Goal: Task Accomplishment & Management: Complete application form

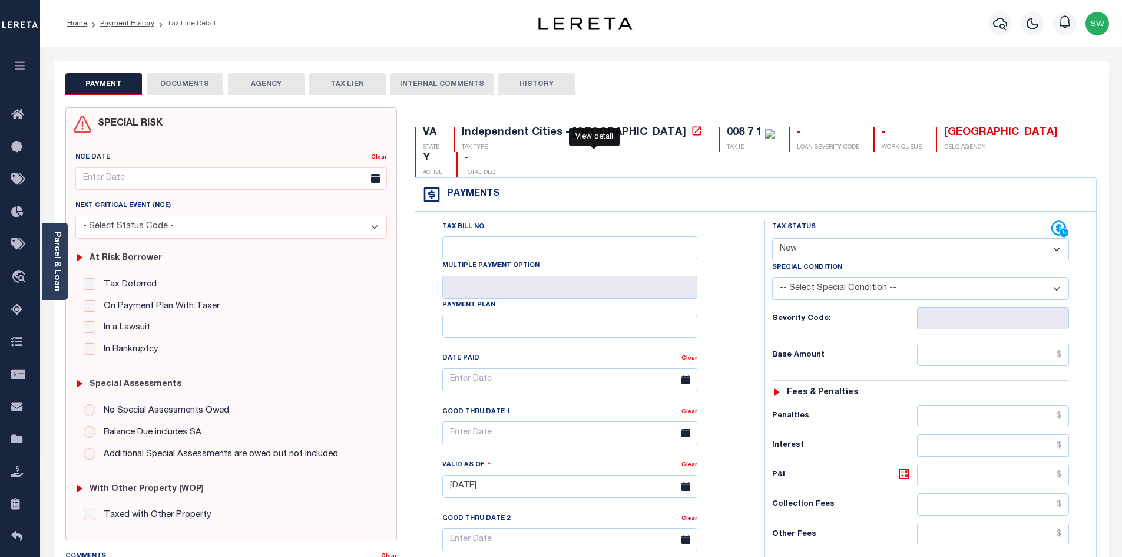
select select "NW2"
click at [61, 374] on span "Check Requests" at bounding box center [85, 375] width 101 height 32
click at [1000, 23] on icon "button" at bounding box center [1000, 23] width 14 height 14
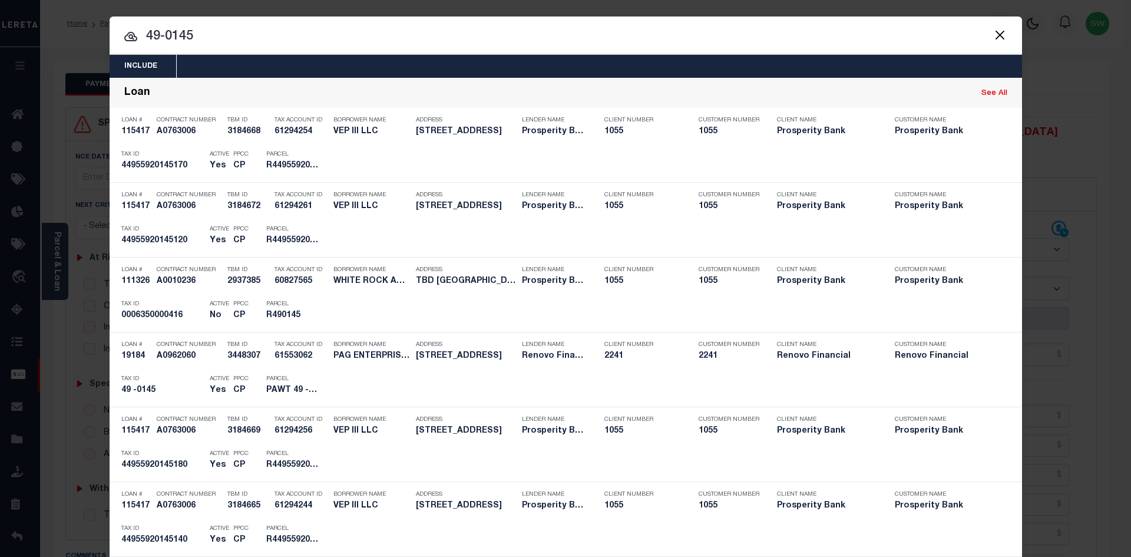
click at [202, 30] on input "49-0145" at bounding box center [566, 37] width 912 height 21
click at [995, 34] on button "Close" at bounding box center [999, 34] width 15 height 15
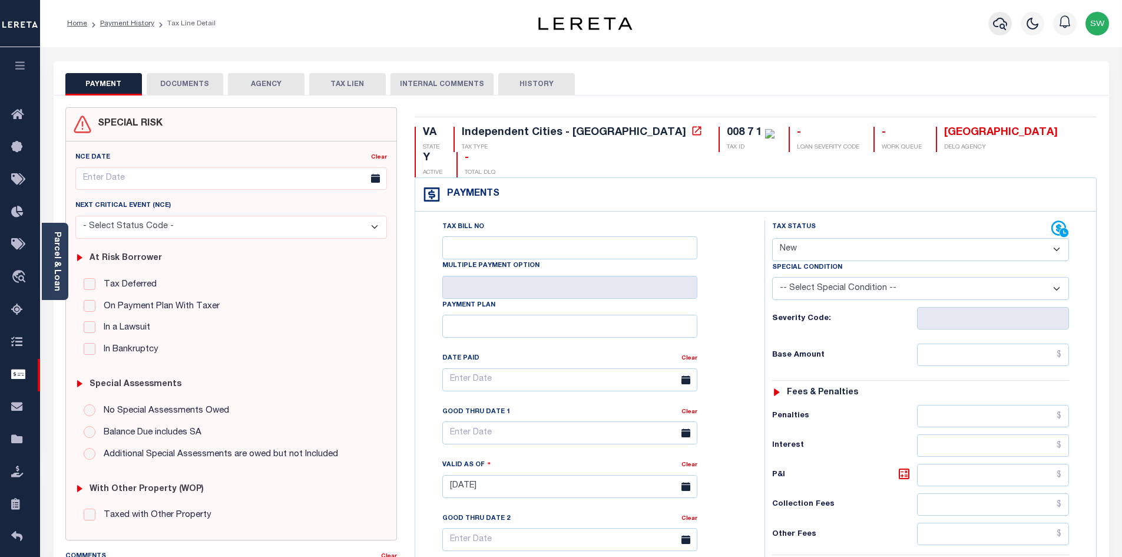
click at [998, 22] on icon "button" at bounding box center [1000, 23] width 14 height 14
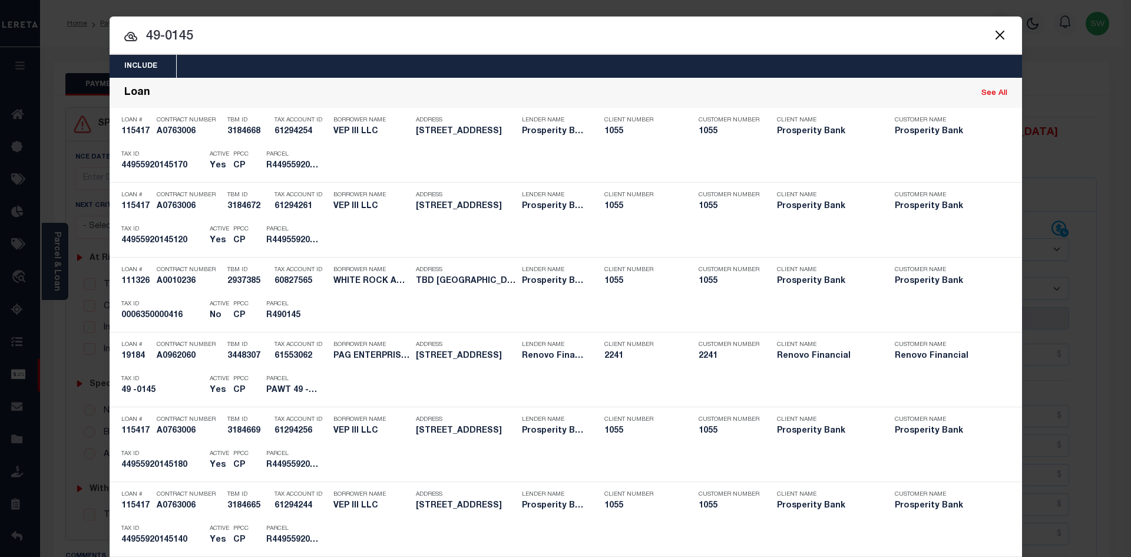
drag, startPoint x: 225, startPoint y: 48, endPoint x: 74, endPoint y: 33, distance: 151.6
click at [74, 33] on div "Include Loans TBM Customers Borrowers Payments (Lender Non-Disb) Payments (Lend…" at bounding box center [565, 278] width 1131 height 557
drag, startPoint x: 199, startPoint y: 34, endPoint x: 128, endPoint y: 35, distance: 70.7
drag, startPoint x: 197, startPoint y: 35, endPoint x: 137, endPoint y: 32, distance: 60.1
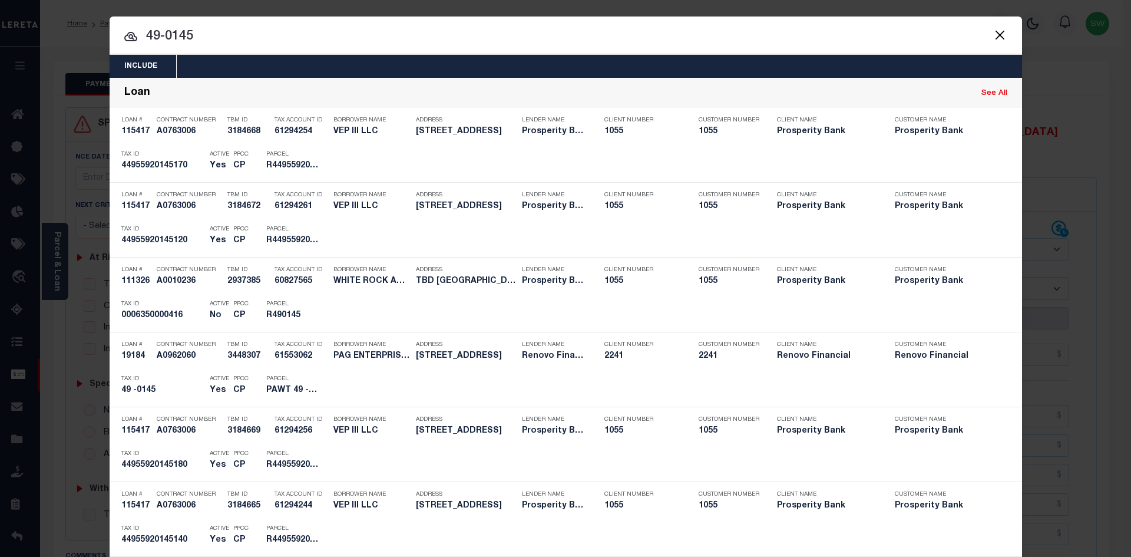
click at [137, 32] on input "49-0145" at bounding box center [566, 37] width 912 height 21
paste input "20326"
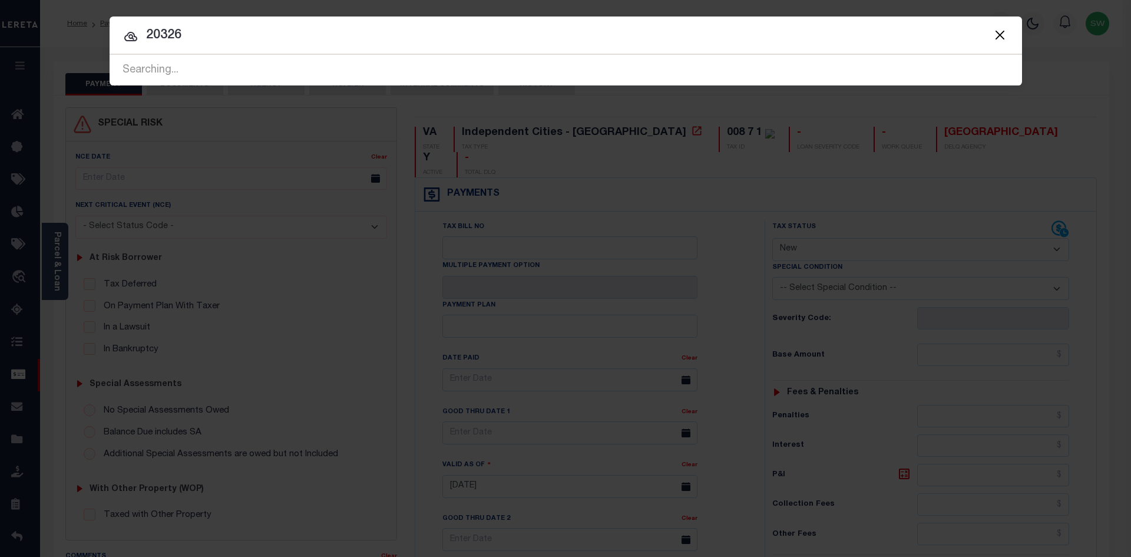
click at [246, 39] on input "20326" at bounding box center [566, 35] width 912 height 21
type input "20326"
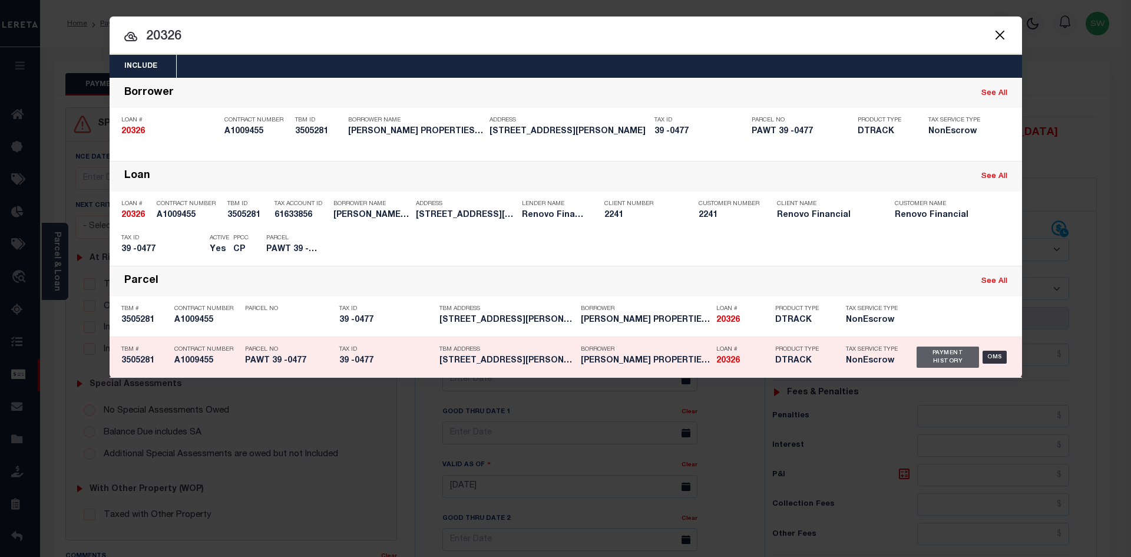
click at [941, 355] on div "Payment History" at bounding box center [947, 356] width 63 height 21
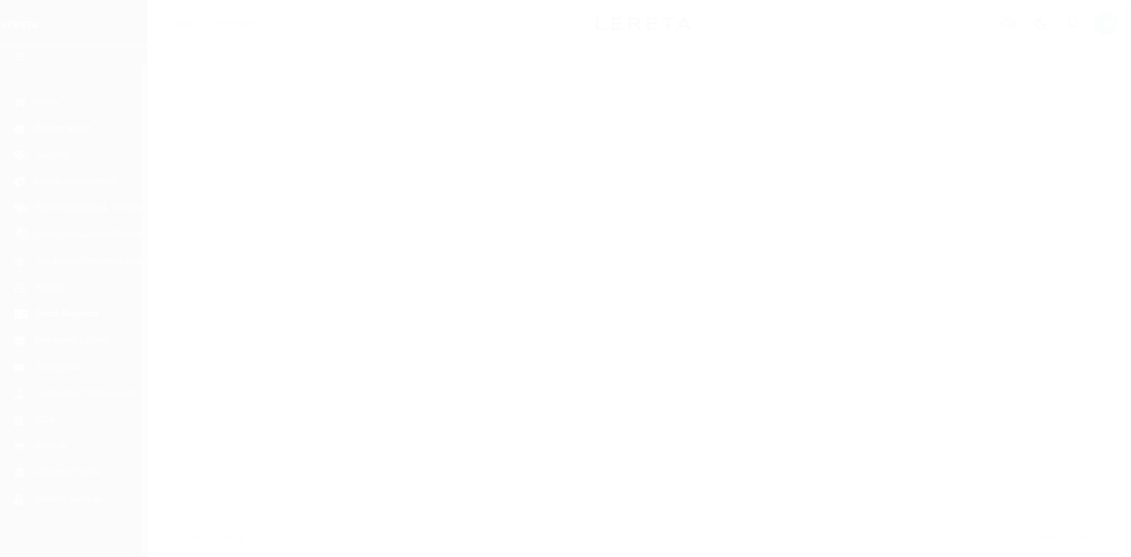
scroll to position [17, 0]
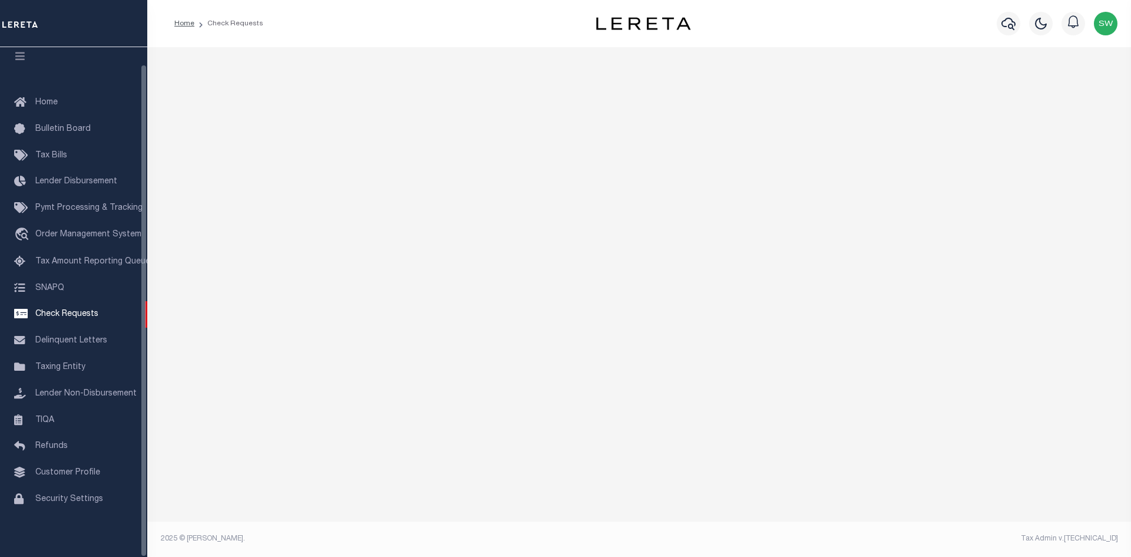
select select "50"
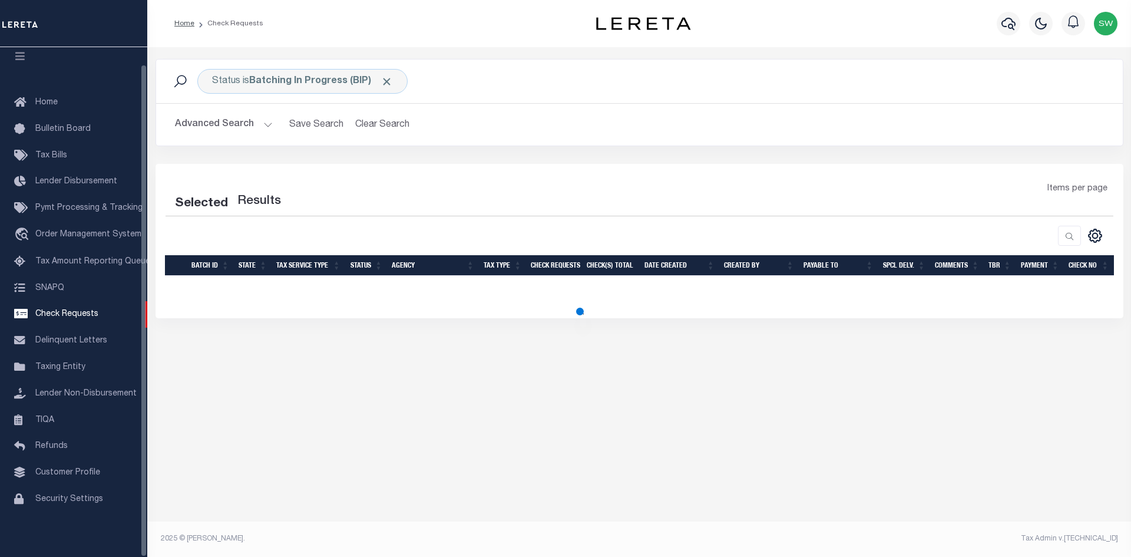
select select "50"
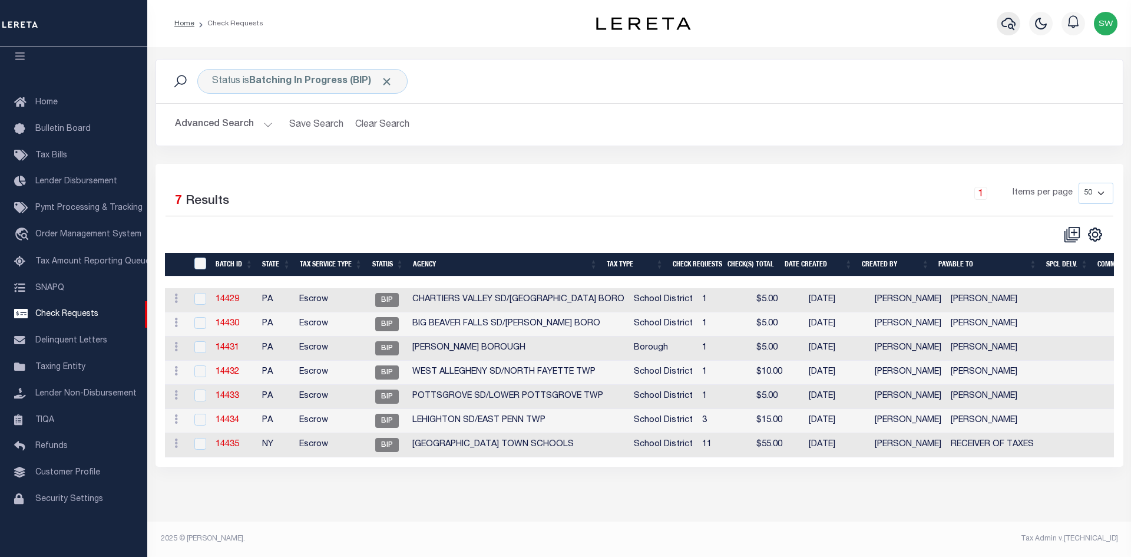
click at [1000, 22] on button "button" at bounding box center [1009, 24] width 24 height 24
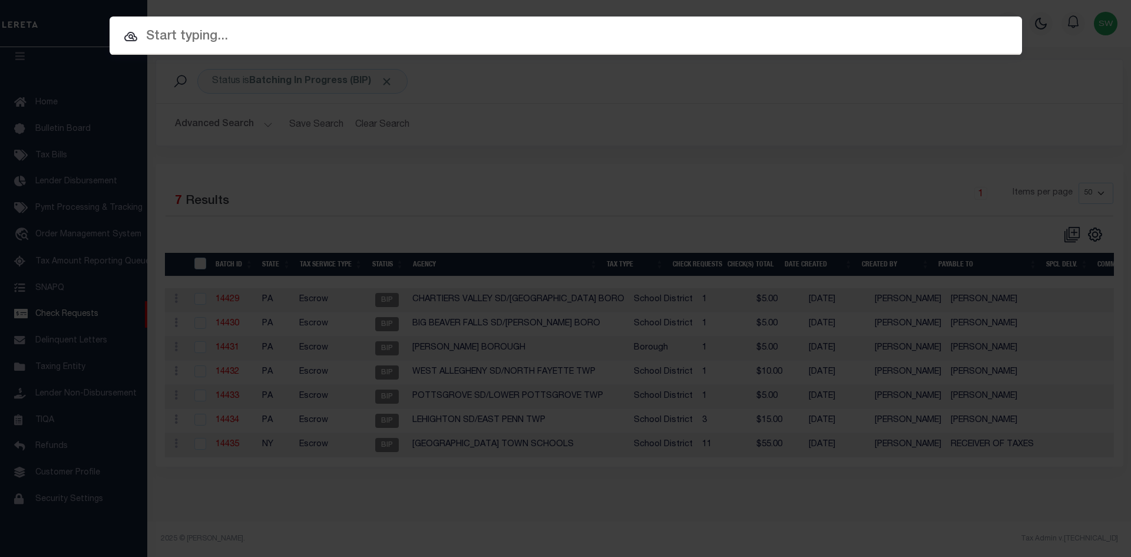
click at [178, 27] on input "text" at bounding box center [566, 37] width 912 height 21
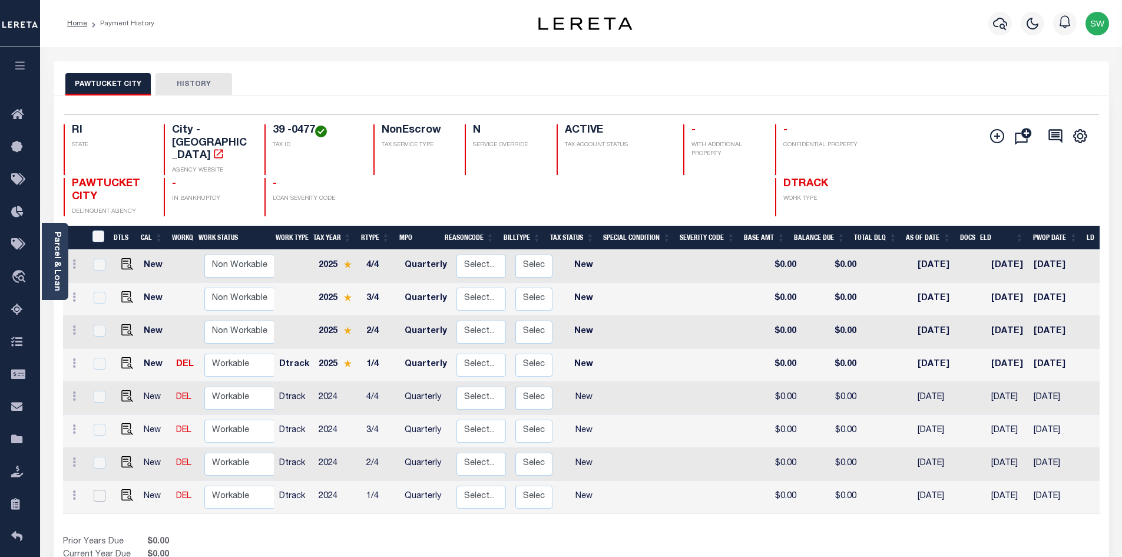
click at [101, 489] on input "checkbox" at bounding box center [100, 495] width 12 height 12
checkbox input "true"
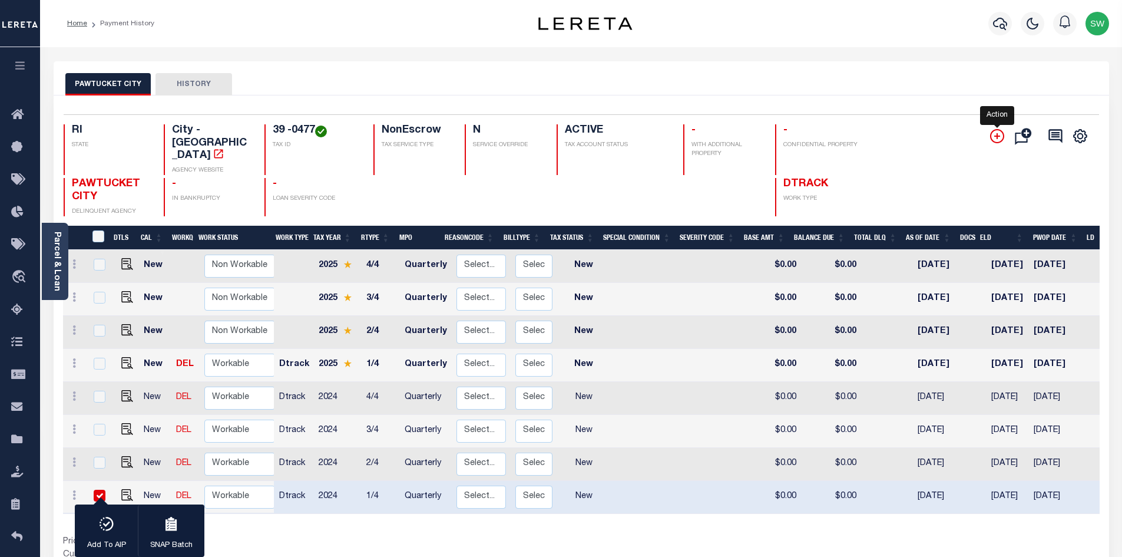
click at [998, 138] on icon "" at bounding box center [997, 136] width 14 height 14
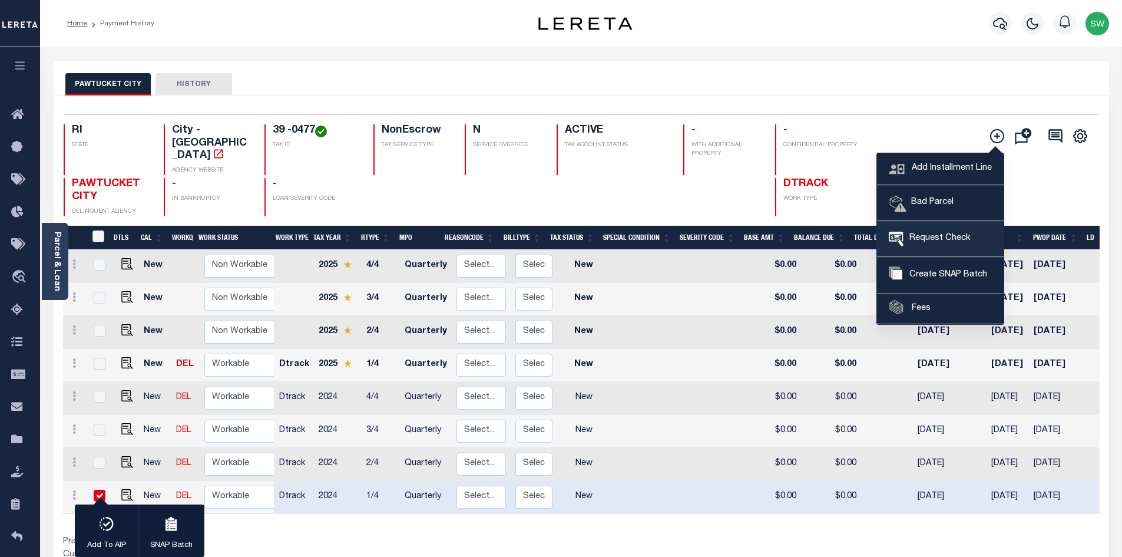
click at [944, 234] on span "Request Check" at bounding box center [937, 238] width 67 height 13
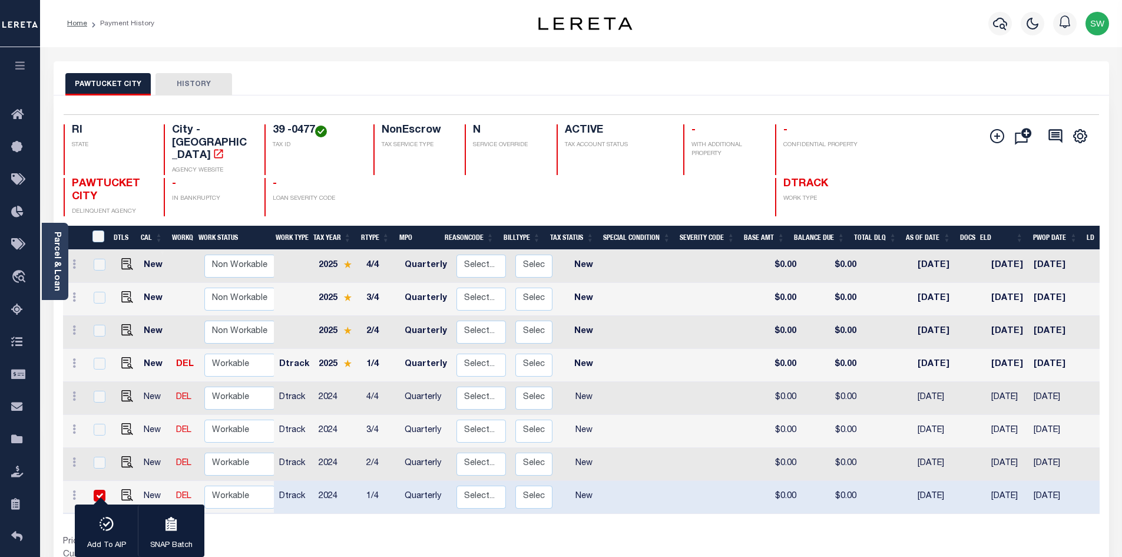
type input "CITY OF PAWTUCKET"
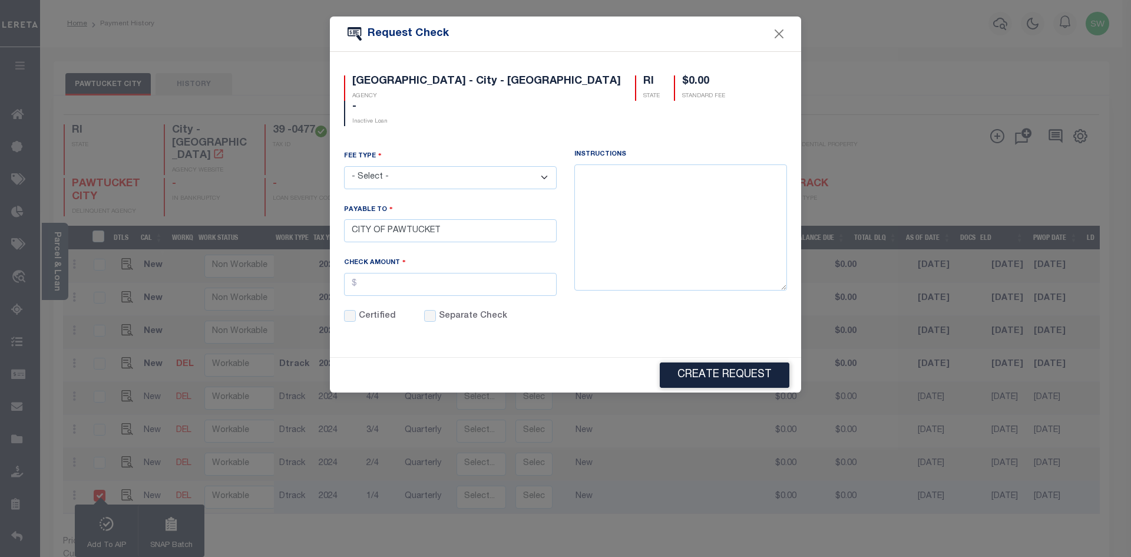
click at [545, 166] on select "- Select - ACH Advance Duplicate Bill File Fee Filing Fee Membership Fee Online…" at bounding box center [450, 177] width 213 height 23
select select "CRT"
click at [344, 166] on select "- Select - ACH Advance Duplicate Bill File Fee Filing Fee Membership Fee Online…" at bounding box center [450, 177] width 213 height 23
click at [370, 273] on input "text" at bounding box center [450, 284] width 213 height 23
type input "$25.00"
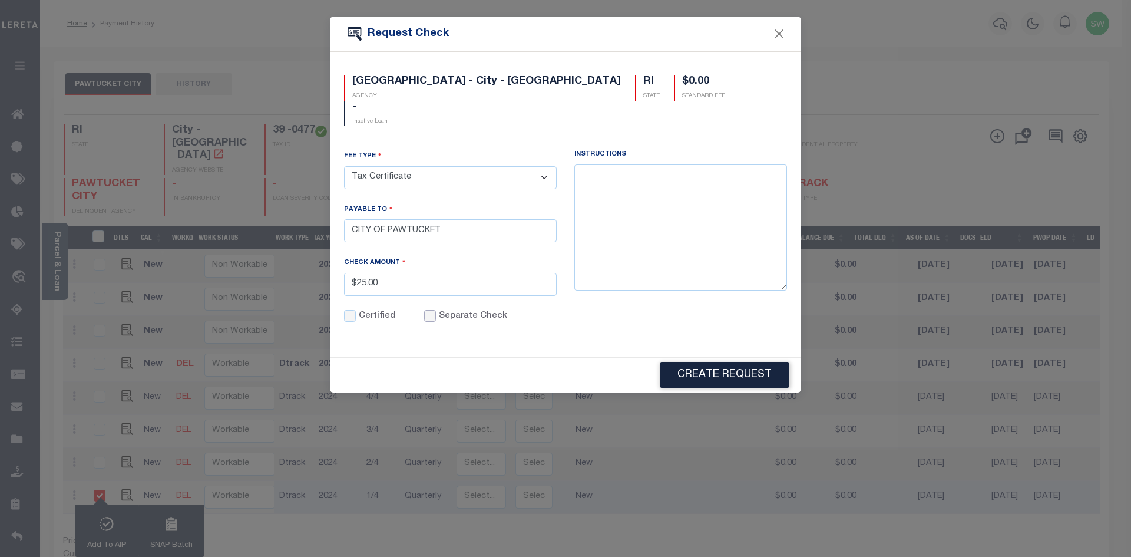
click at [425, 310] on input "Separate Check" at bounding box center [430, 316] width 12 height 12
click at [426, 310] on input "Separate Check" at bounding box center [430, 316] width 12 height 12
click at [427, 310] on input "Separate Check" at bounding box center [430, 316] width 12 height 12
checkbox input "true"
click at [707, 362] on button "Create Request" at bounding box center [725, 374] width 130 height 25
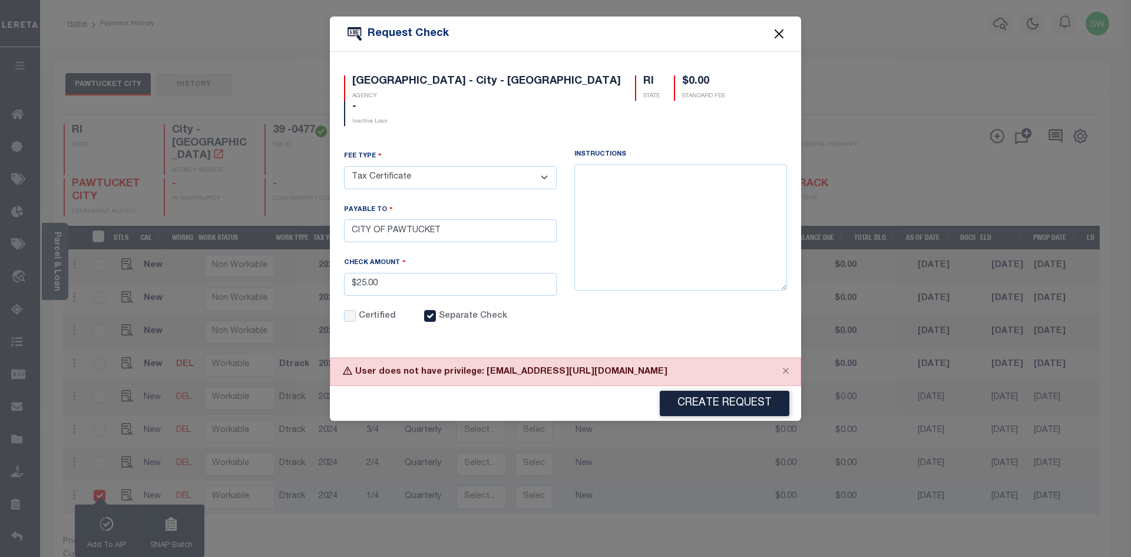
click at [775, 35] on button "Close" at bounding box center [779, 34] width 15 height 15
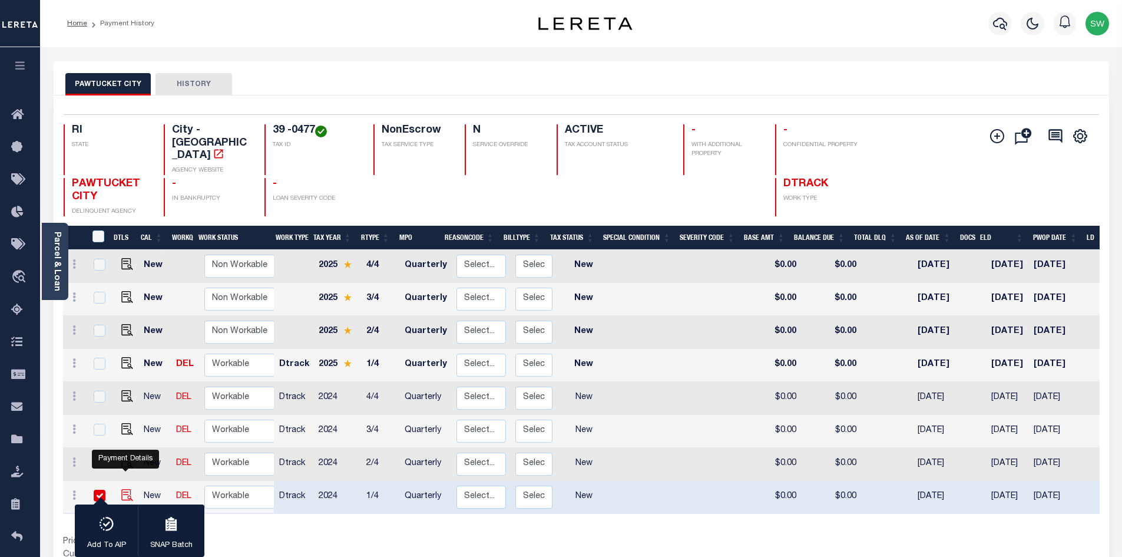
click at [126, 489] on img "" at bounding box center [127, 495] width 12 height 12
checkbox input "false"
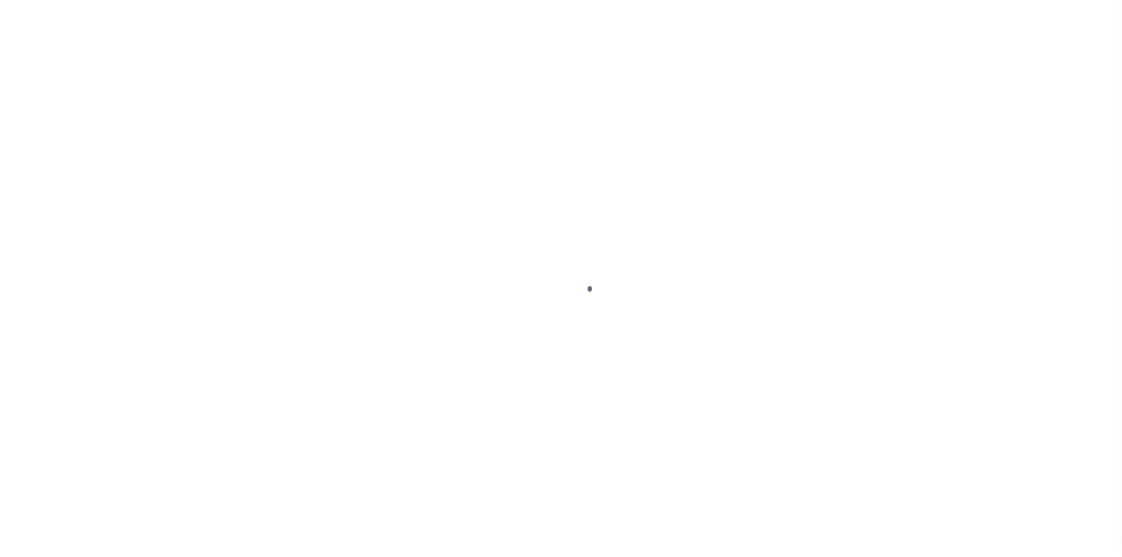
select select "NW2"
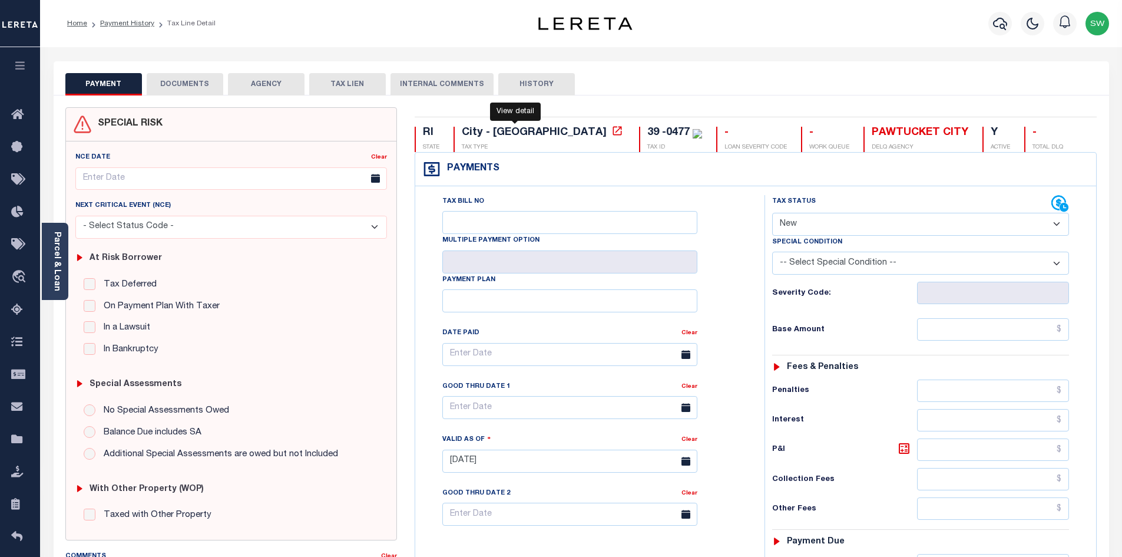
click at [611, 132] on icon at bounding box center [617, 131] width 12 height 12
click at [645, 81] on div "PAYMENT DOCUMENTS AGENCY DELINQUENT PAYEE TAX LIEN HISTORY" at bounding box center [581, 84] width 1032 height 22
click at [425, 31] on div "Home Payment History Tax Line Detail" at bounding box center [278, 23] width 440 height 25
click at [683, 32] on div "Profile Sign out" at bounding box center [893, 23] width 440 height 41
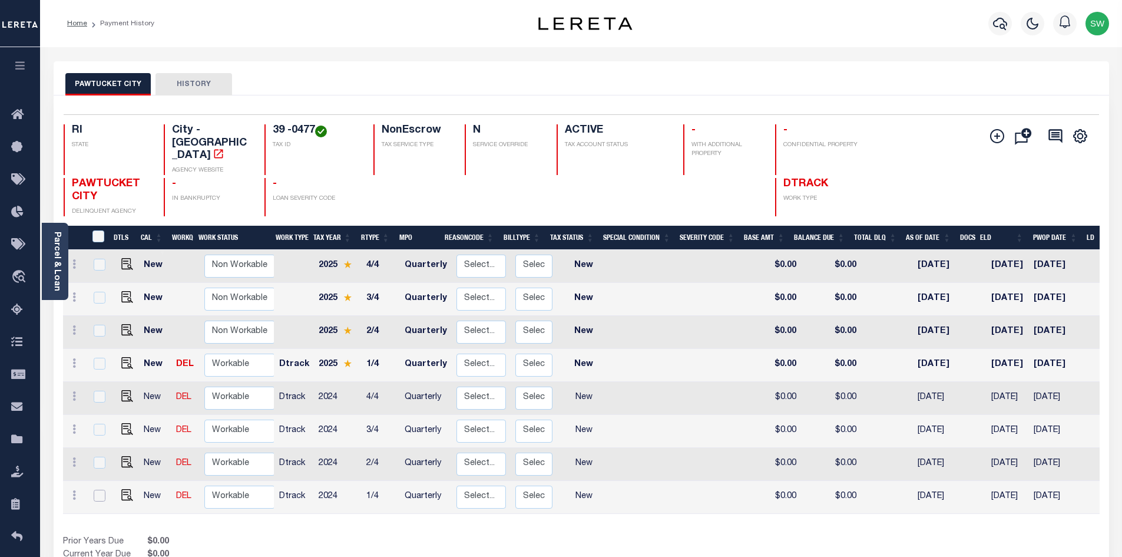
click at [97, 489] on input "checkbox" at bounding box center [100, 495] width 12 height 12
checkbox input "true"
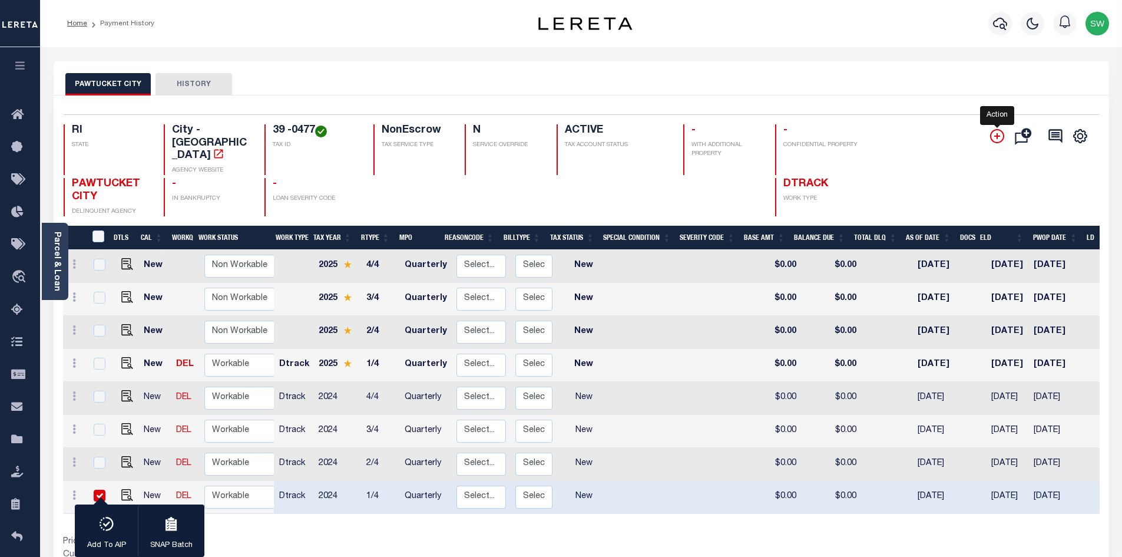
click at [996, 134] on icon "" at bounding box center [997, 136] width 14 height 14
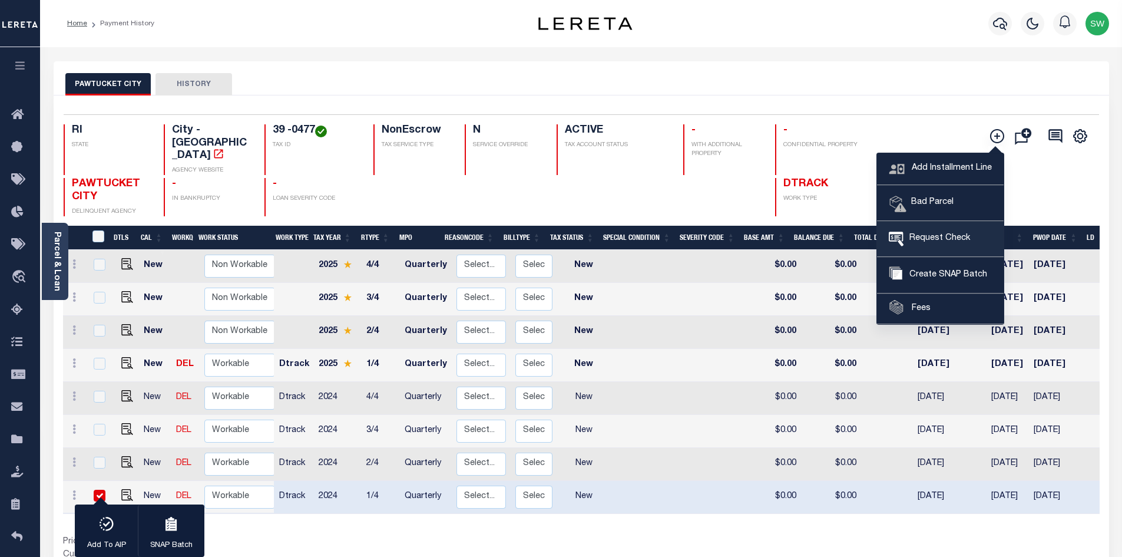
click at [944, 238] on span "Request Check" at bounding box center [937, 238] width 67 height 13
type input "CITY OF PAWTUCKET"
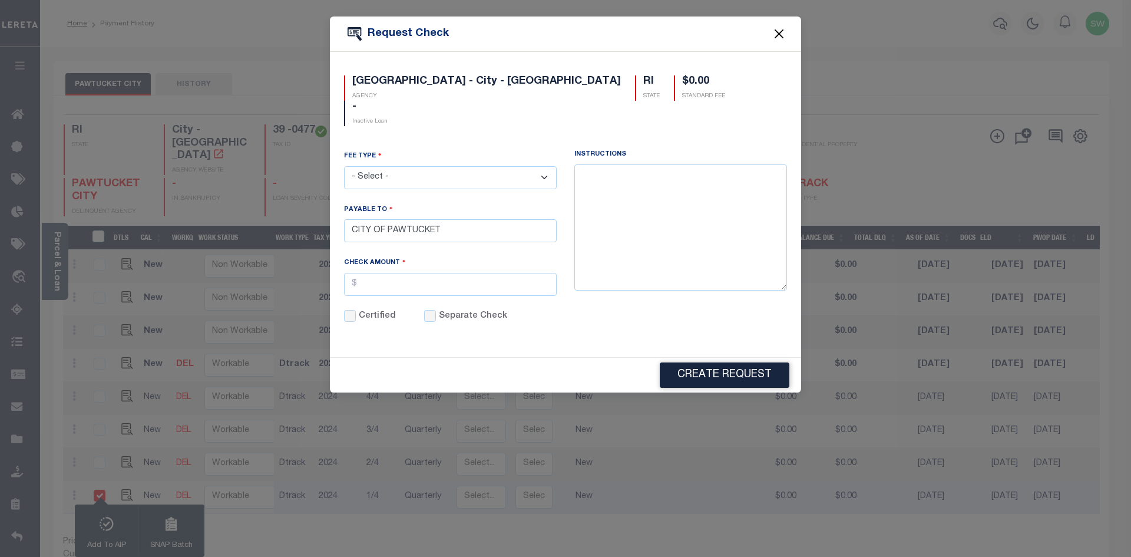
click at [783, 32] on button "Close" at bounding box center [779, 34] width 15 height 15
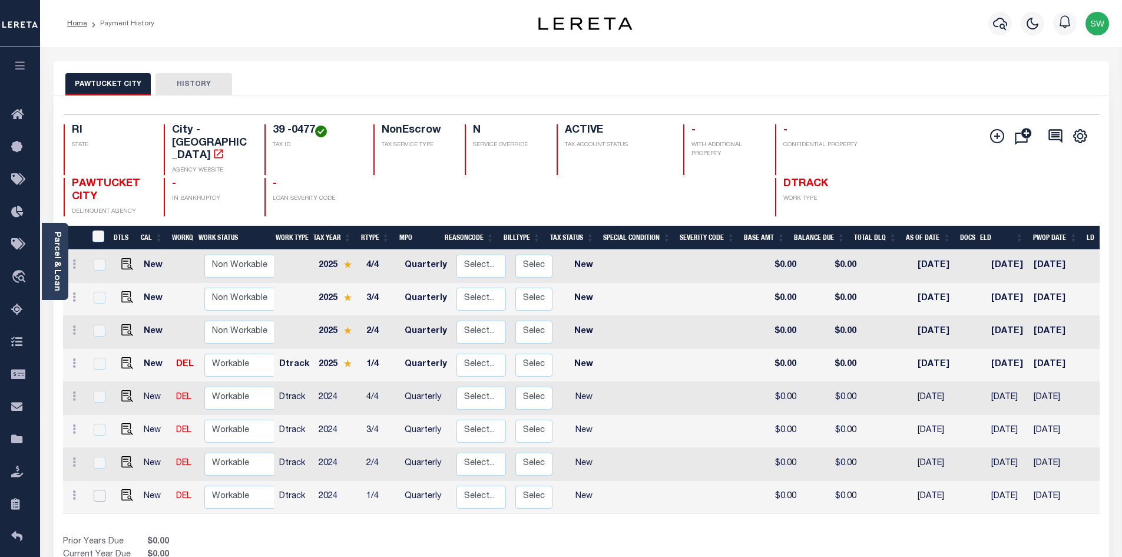
click at [95, 489] on input "checkbox" at bounding box center [100, 495] width 12 height 12
checkbox input "true"
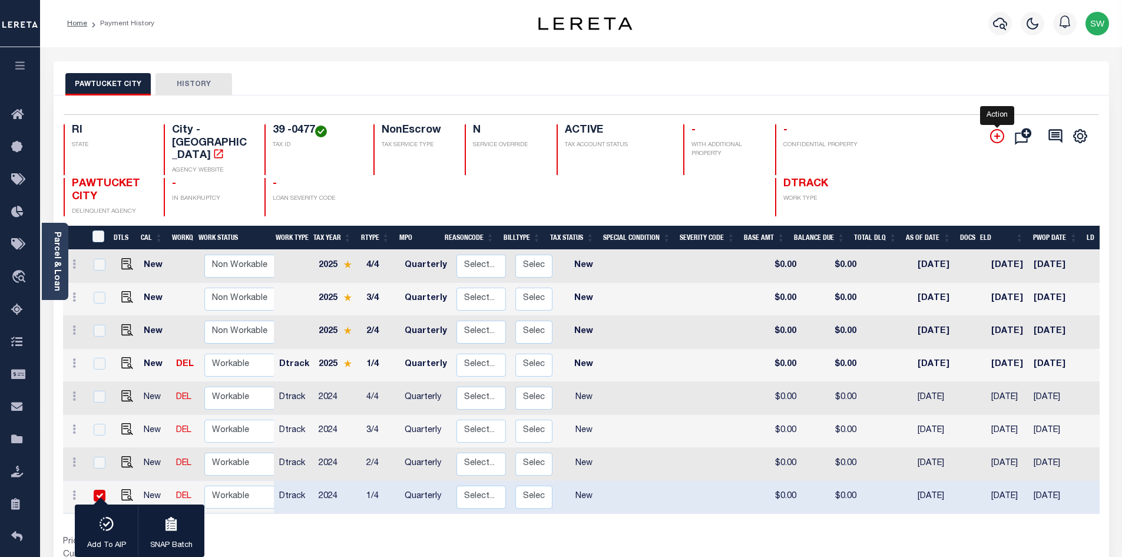
click at [995, 137] on icon "" at bounding box center [997, 136] width 6 height 6
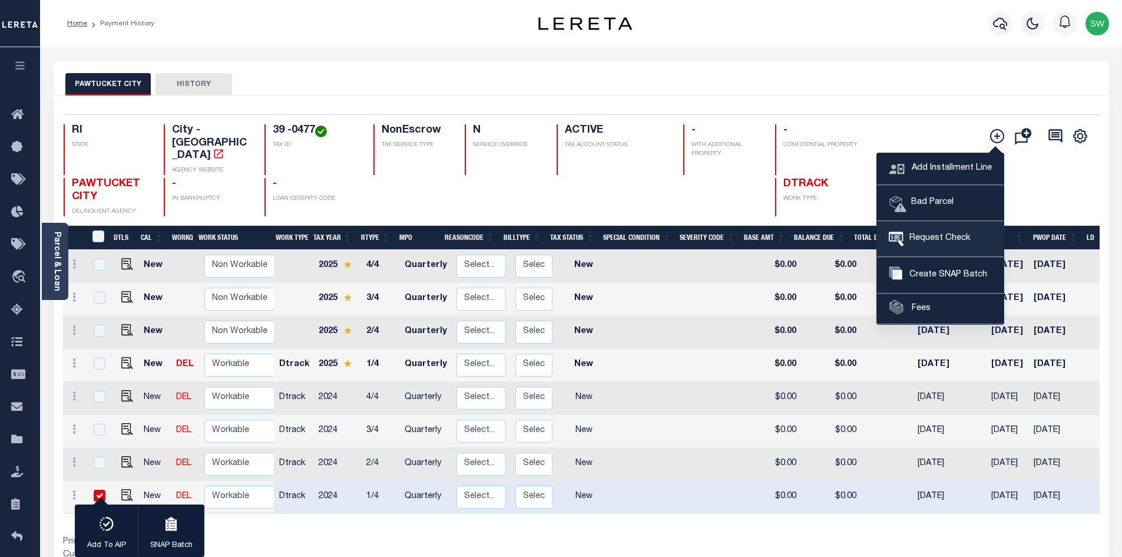
click at [932, 237] on span "Request Check" at bounding box center [937, 238] width 67 height 13
type input "CITY OF PAWTUCKET"
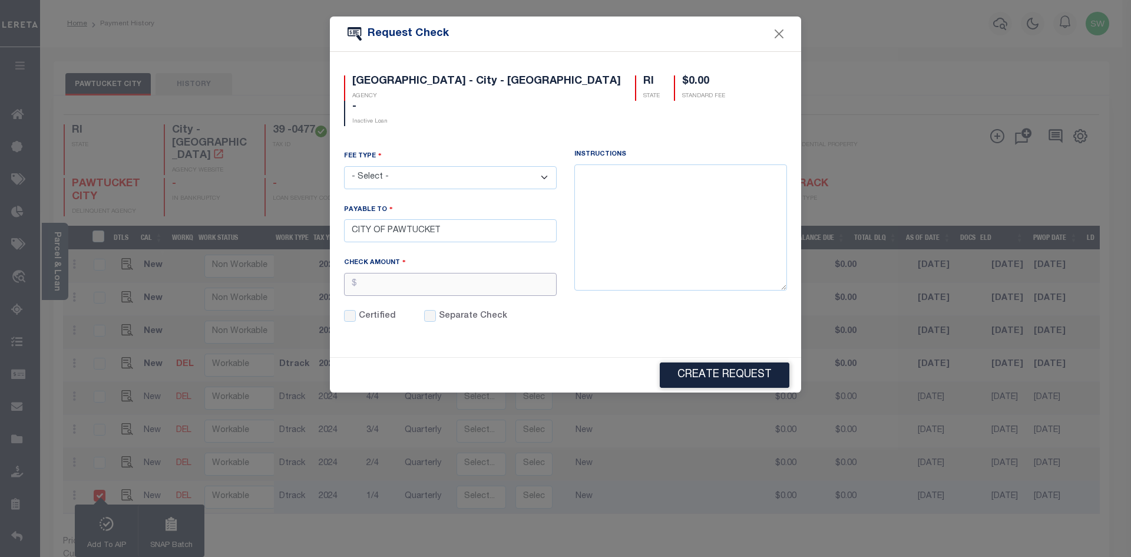
click at [383, 273] on input "text" at bounding box center [450, 284] width 213 height 23
type input "$25.00"
click at [429, 310] on input "Separate Check" at bounding box center [430, 316] width 12 height 12
checkbox input "true"
click at [544, 166] on select "- Select - ACH Advance Duplicate Bill File Fee Filing Fee Membership Fee Online…" at bounding box center [450, 177] width 213 height 23
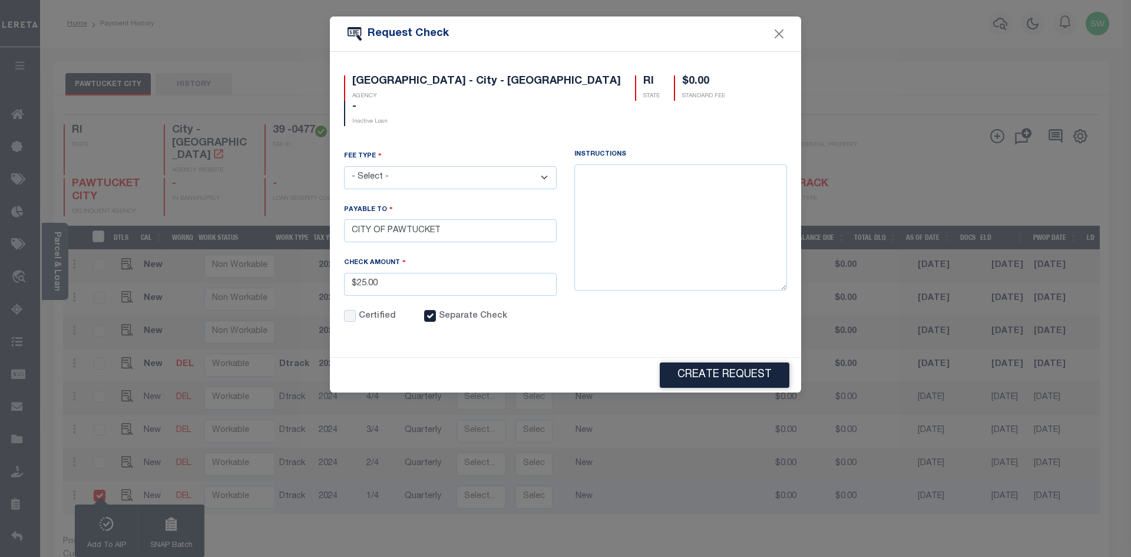
select select "CRT"
click at [344, 166] on select "- Select - ACH Advance Duplicate Bill File Fee Filing Fee Membership Fee Online…" at bounding box center [450, 177] width 213 height 23
click at [726, 362] on button "Create Request" at bounding box center [725, 374] width 130 height 25
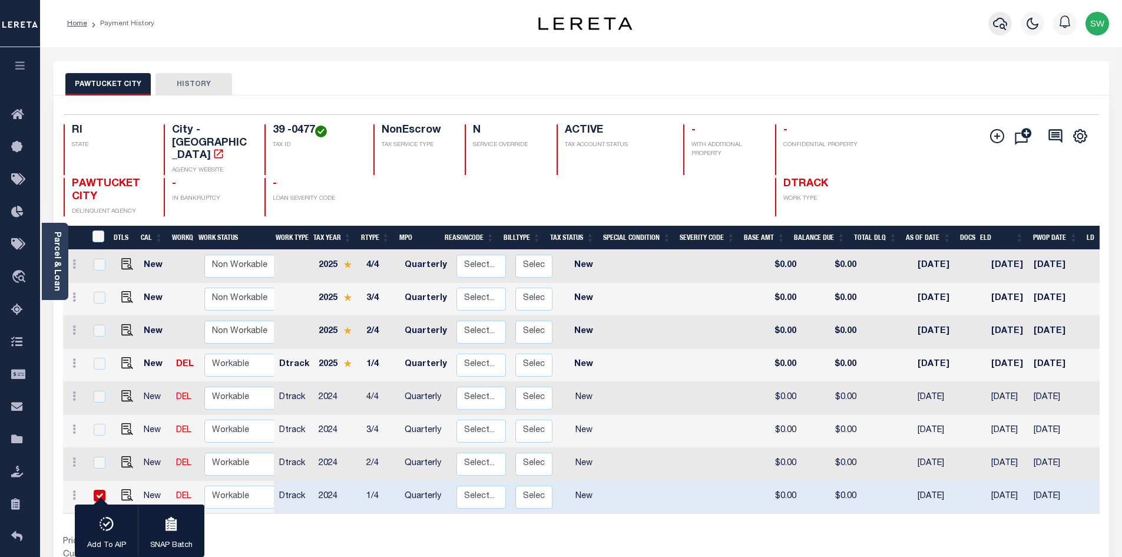
click at [994, 27] on icon "button" at bounding box center [1000, 24] width 14 height 12
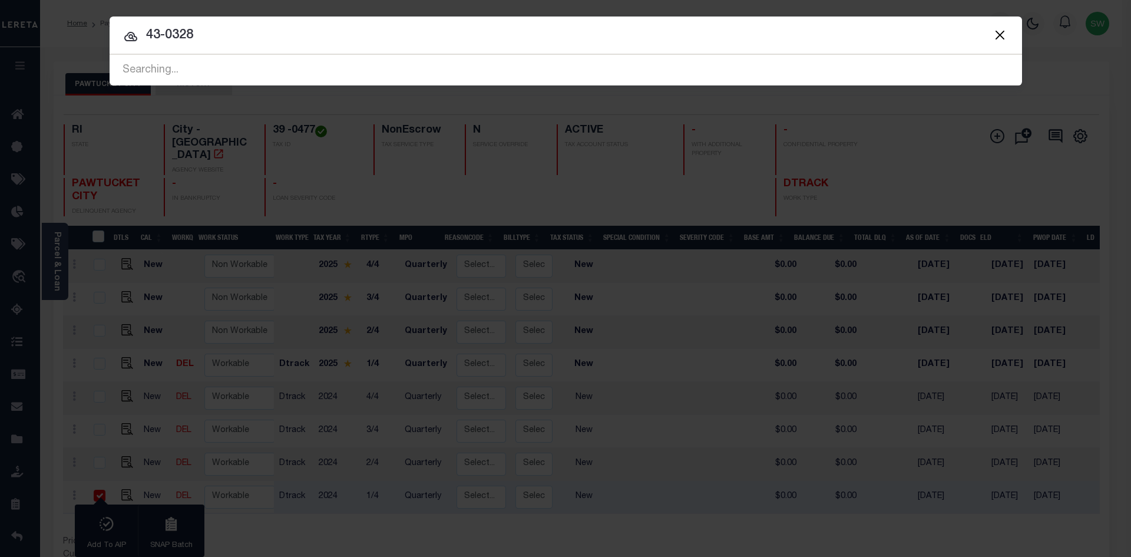
type input "43-0328"
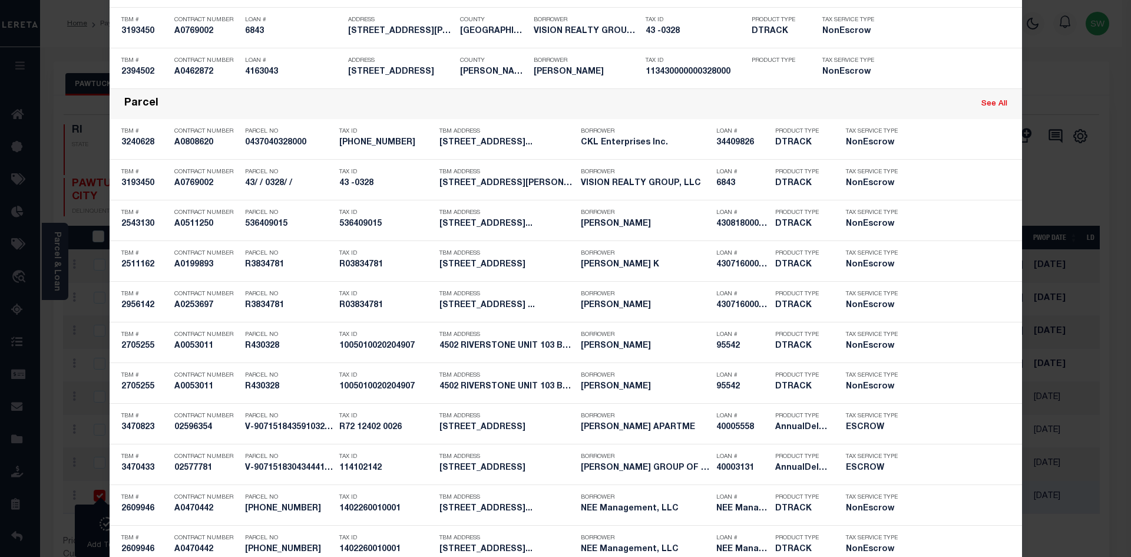
scroll to position [1268, 0]
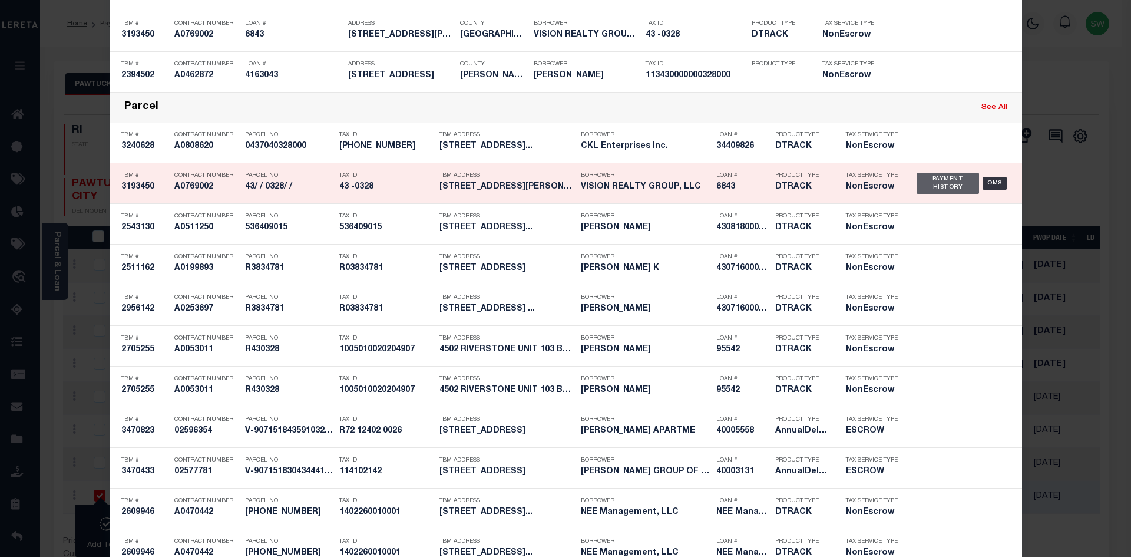
click at [935, 183] on div "Payment History" at bounding box center [947, 183] width 63 height 21
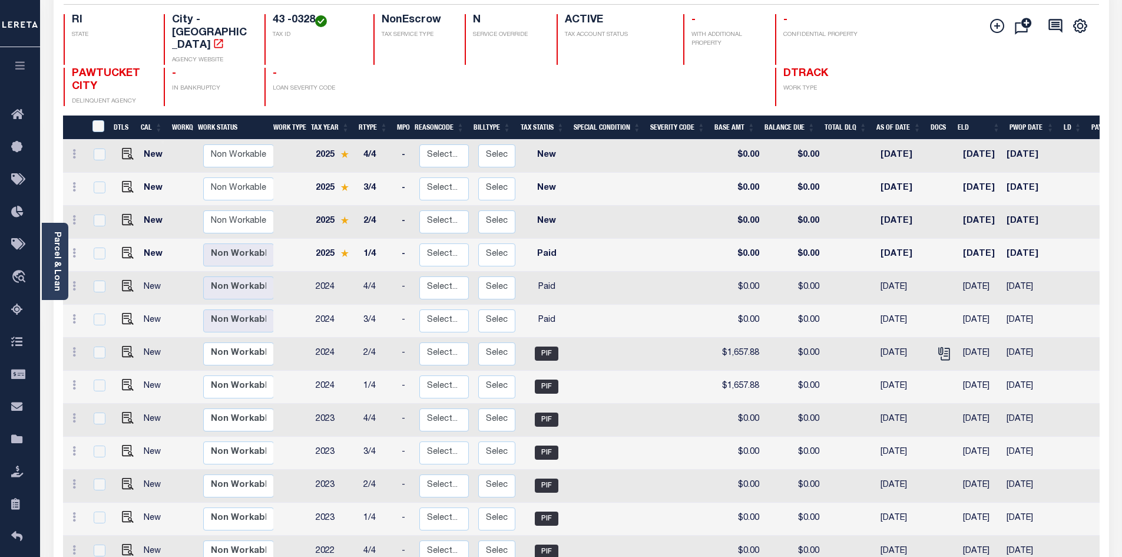
scroll to position [115, 0]
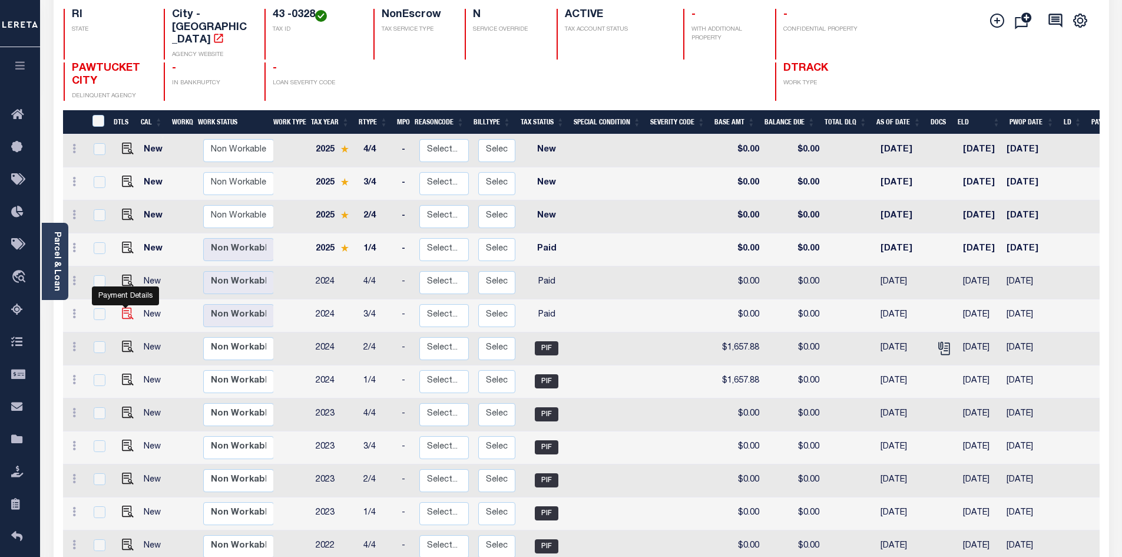
click at [123, 307] on img "" at bounding box center [128, 313] width 12 height 12
checkbox input "true"
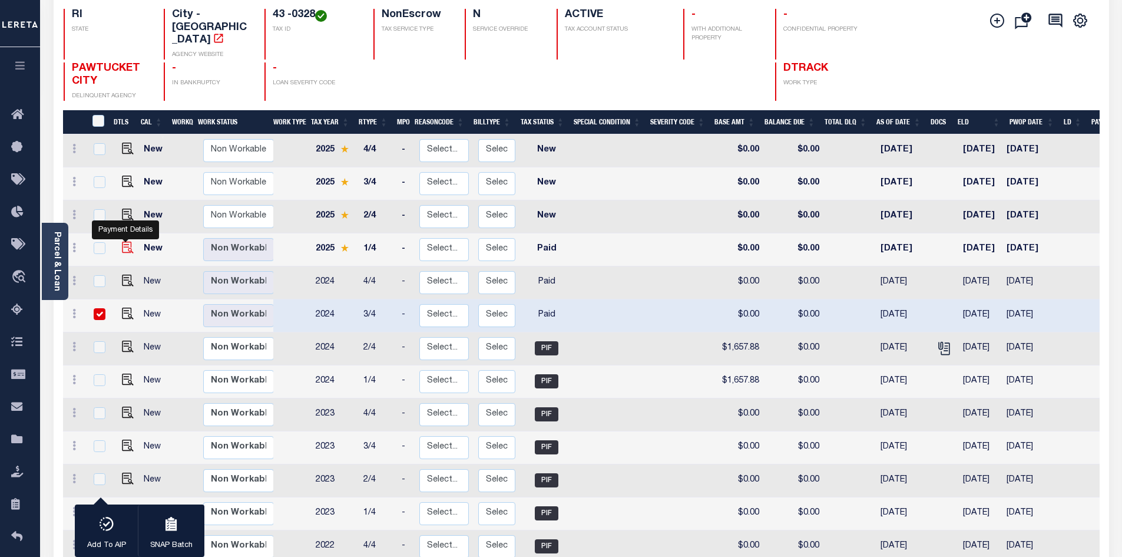
click at [122, 241] on img "" at bounding box center [128, 247] width 12 height 12
checkbox input "true"
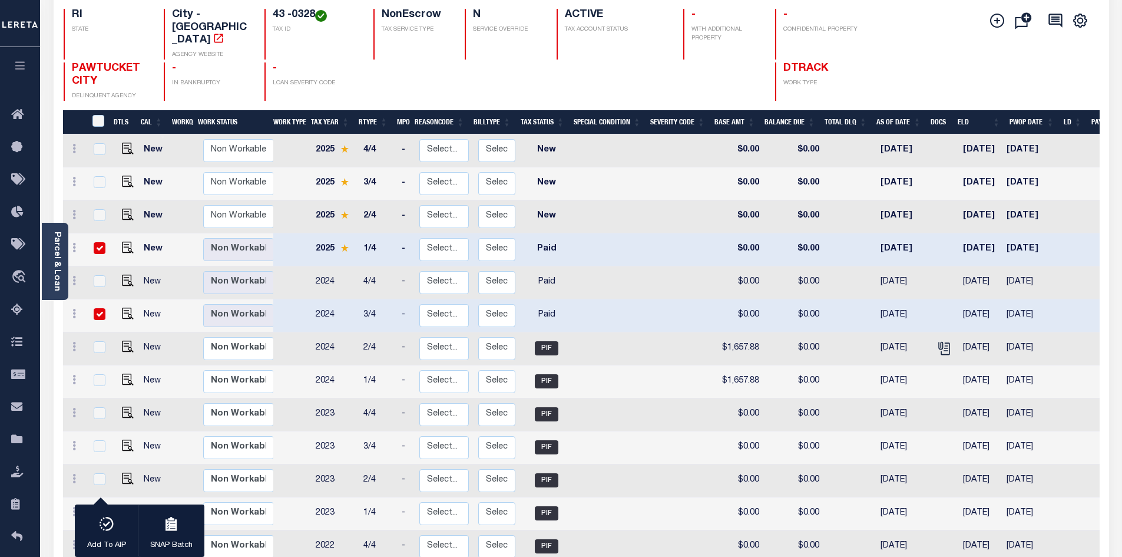
drag, startPoint x: 101, startPoint y: 294, endPoint x: 98, endPoint y: 283, distance: 12.1
click at [101, 308] on input "checkbox" at bounding box center [100, 314] width 12 height 12
checkbox input "false"
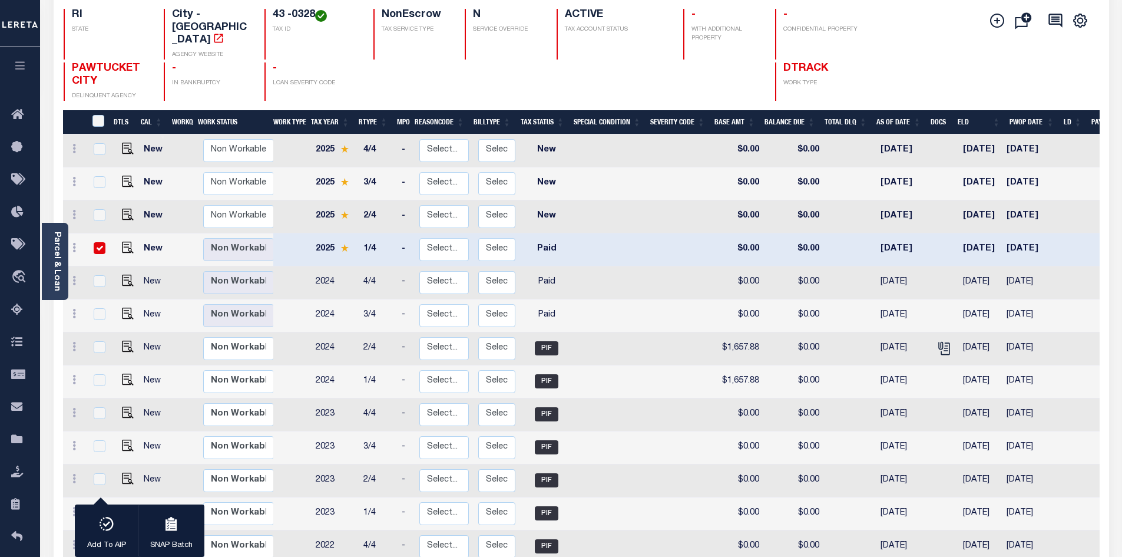
click at [97, 242] on input "checkbox" at bounding box center [100, 248] width 12 height 12
checkbox input "false"
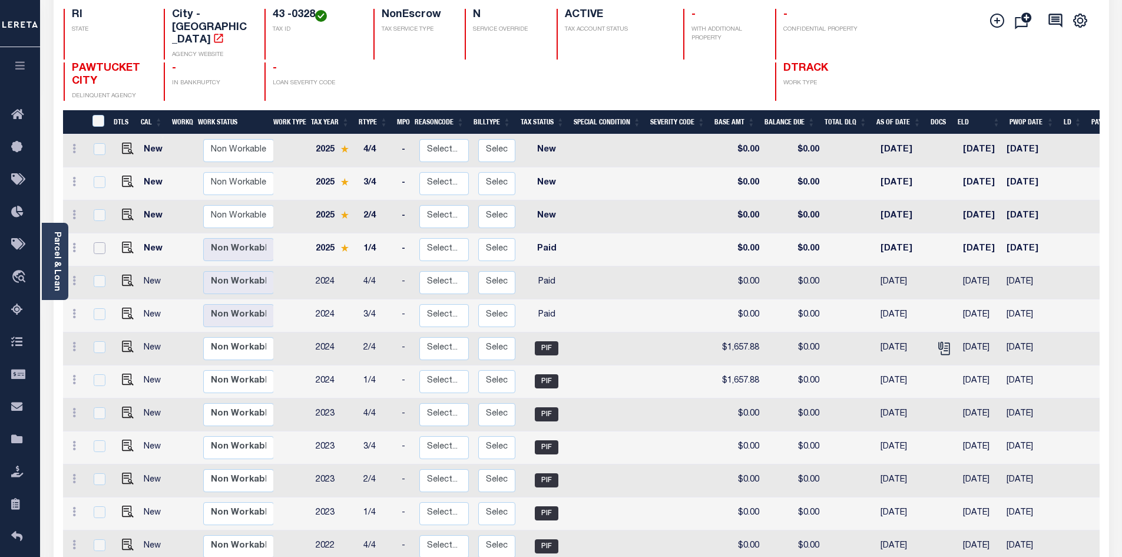
scroll to position [112, 0]
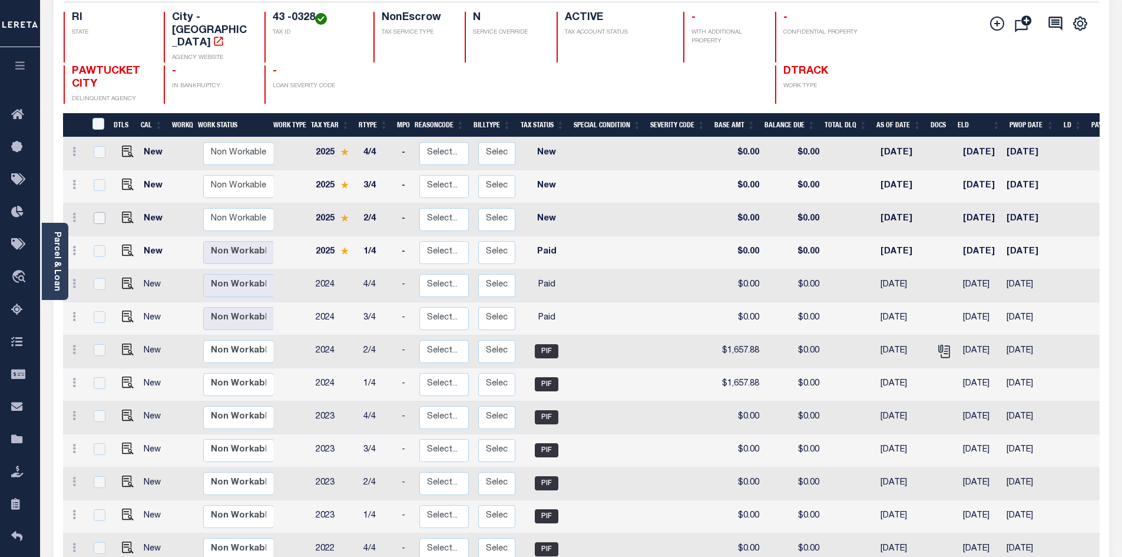
click at [99, 212] on input "checkbox" at bounding box center [100, 218] width 12 height 12
checkbox input "true"
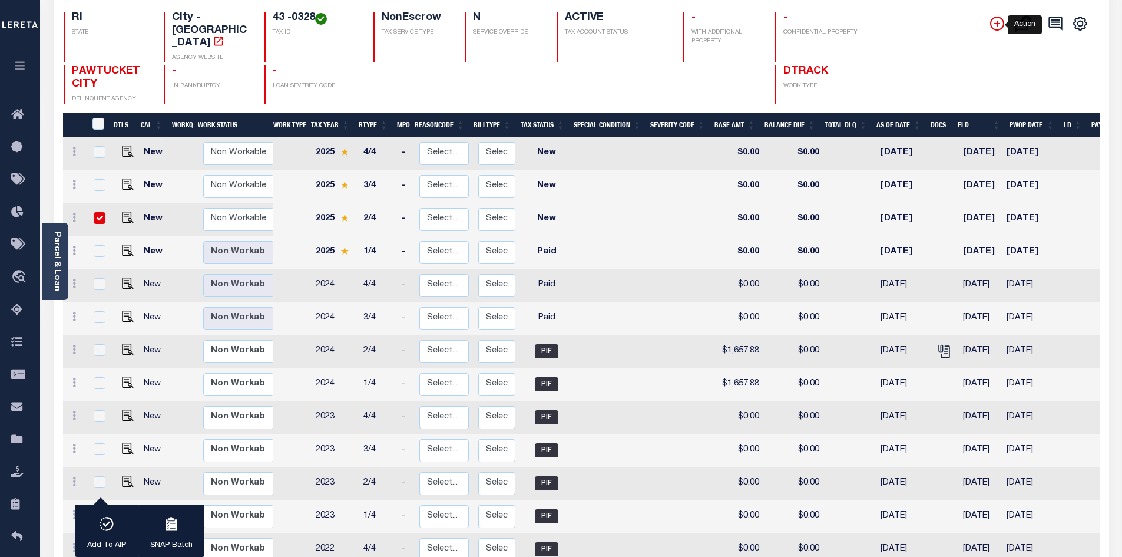
click at [993, 25] on icon "" at bounding box center [997, 23] width 14 height 14
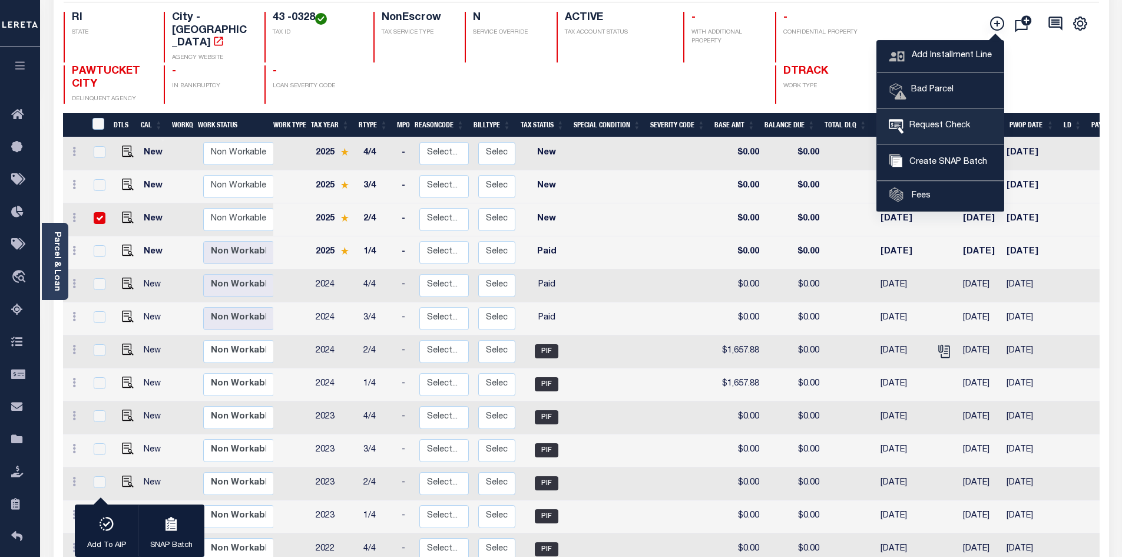
click at [961, 130] on span "Request Check" at bounding box center [937, 126] width 67 height 13
type input "CITY OF PAWTUCKET"
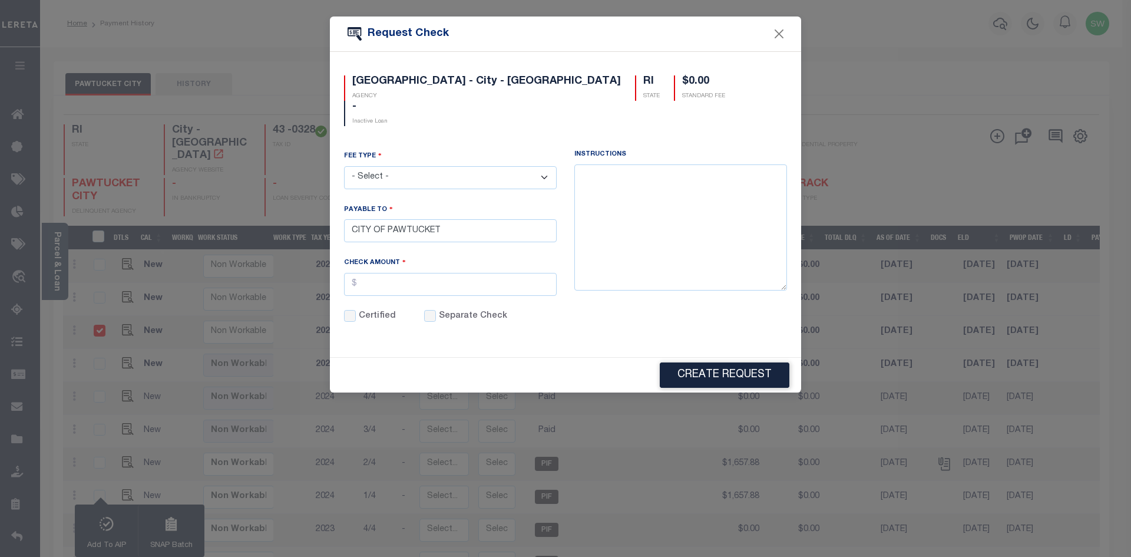
click at [547, 166] on select "- Select - ACH Advance Duplicate Bill File Fee Filing Fee Membership Fee Online…" at bounding box center [450, 177] width 213 height 23
select select "CRT"
click at [344, 166] on select "- Select - ACH Advance Duplicate Bill File Fee Filing Fee Membership Fee Online…" at bounding box center [450, 177] width 213 height 23
click at [373, 273] on input "text" at bounding box center [450, 284] width 213 height 23
type input "$25.00"
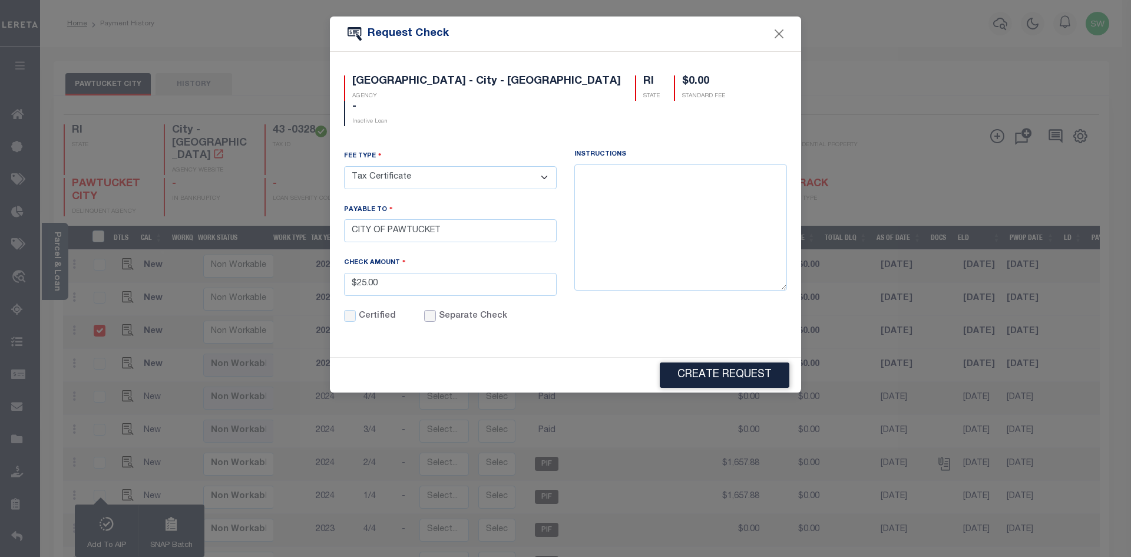
click at [426, 310] on input "Separate Check" at bounding box center [430, 316] width 12 height 12
checkbox input "true"
click at [576, 306] on div "Instructions" at bounding box center [680, 244] width 230 height 188
click at [729, 362] on button "Create Request" at bounding box center [725, 374] width 130 height 25
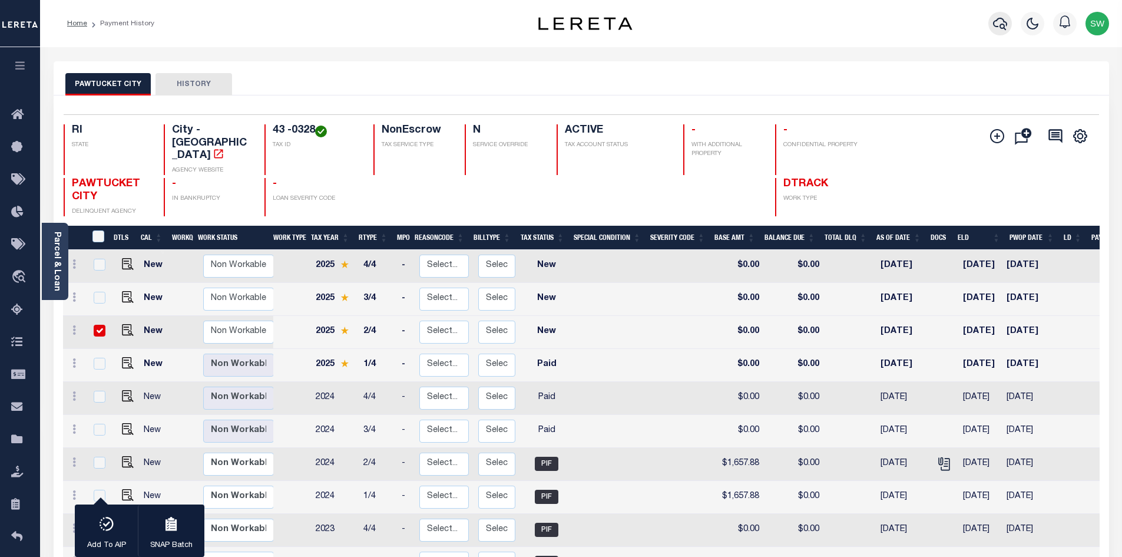
click at [1001, 31] on icon "button" at bounding box center [1000, 23] width 14 height 14
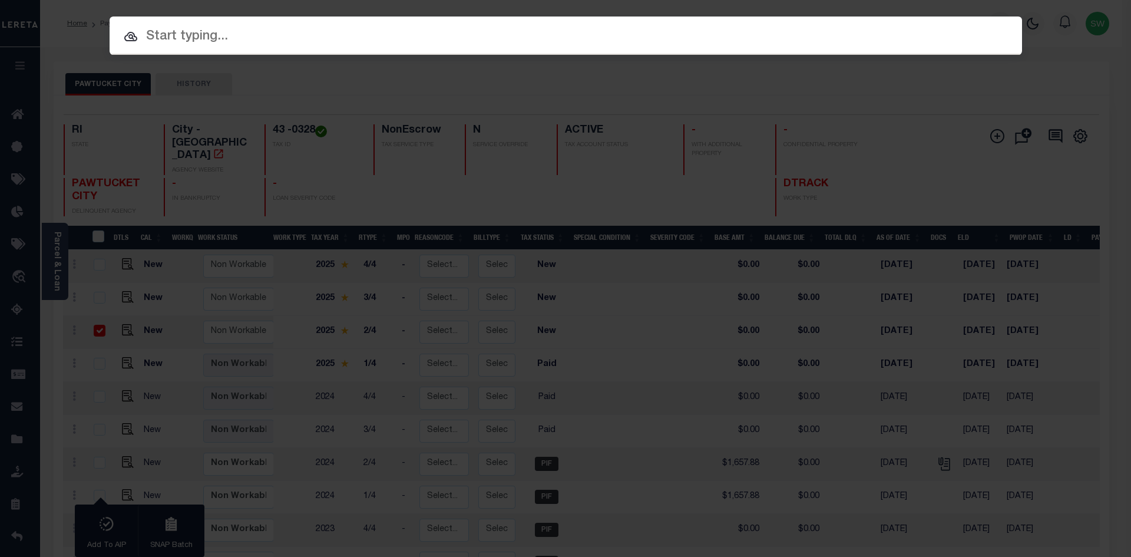
click at [173, 34] on input "text" at bounding box center [566, 37] width 912 height 21
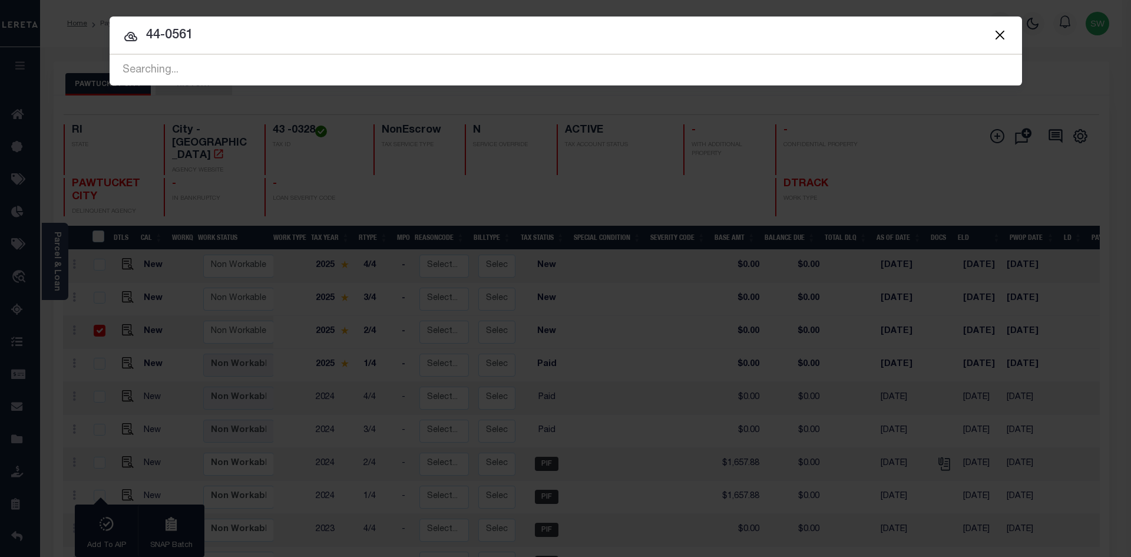
type input "44-0561"
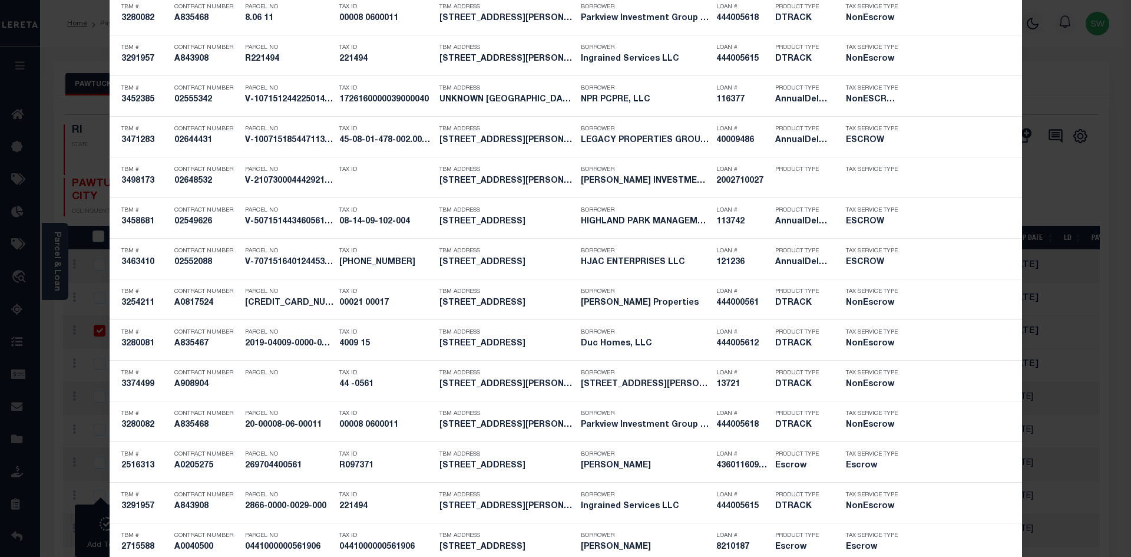
scroll to position [1339, 0]
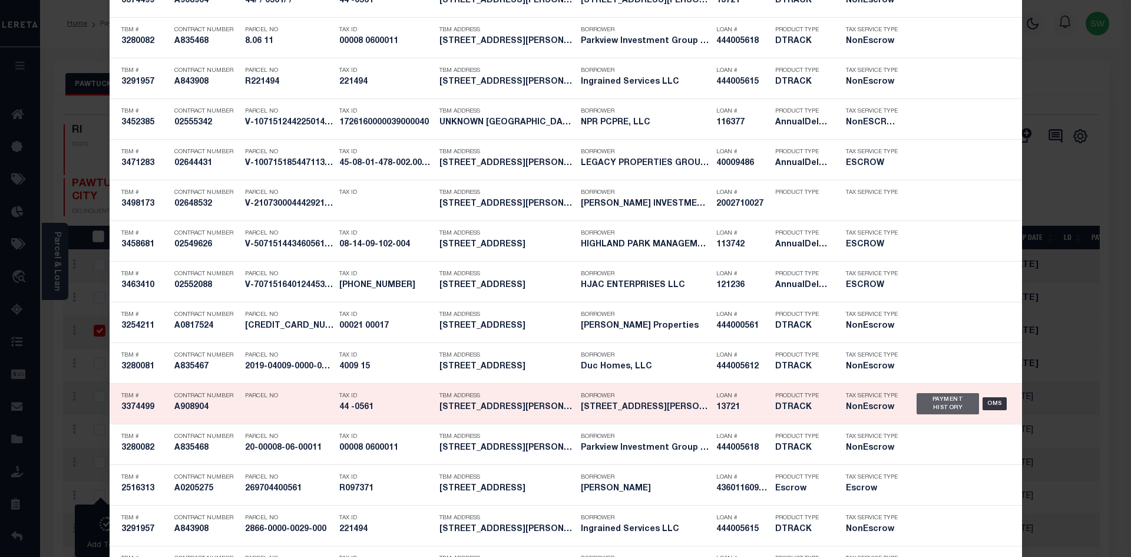
click at [916, 405] on div "Payment History" at bounding box center [947, 403] width 63 height 21
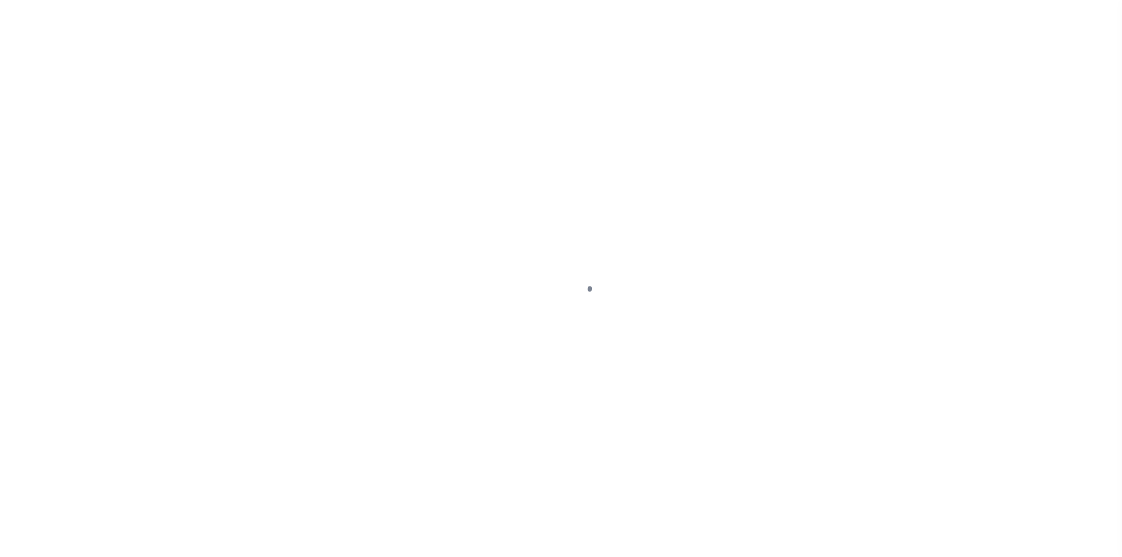
select select "PYD"
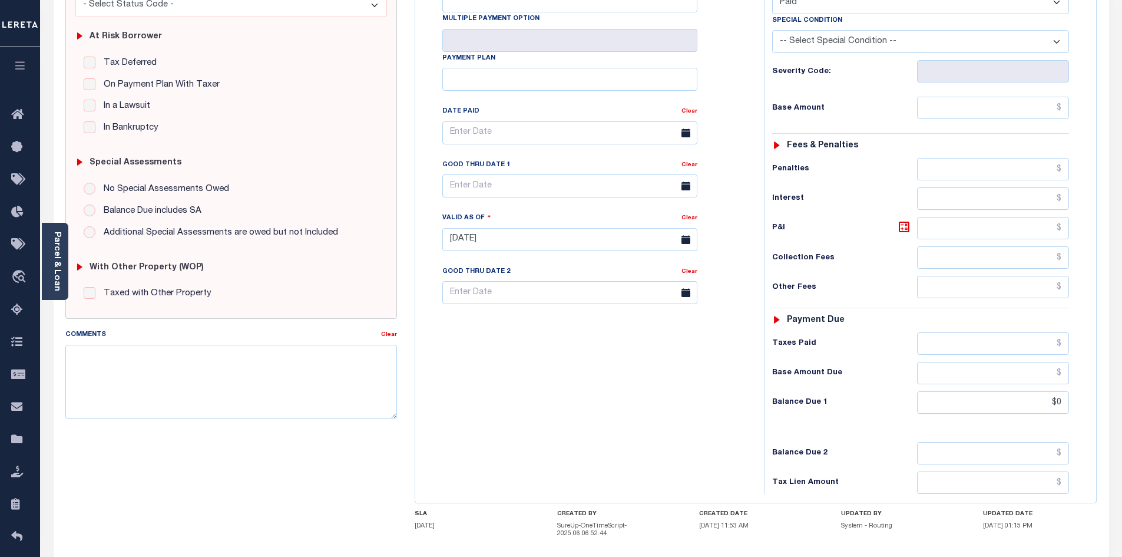
scroll to position [236, 0]
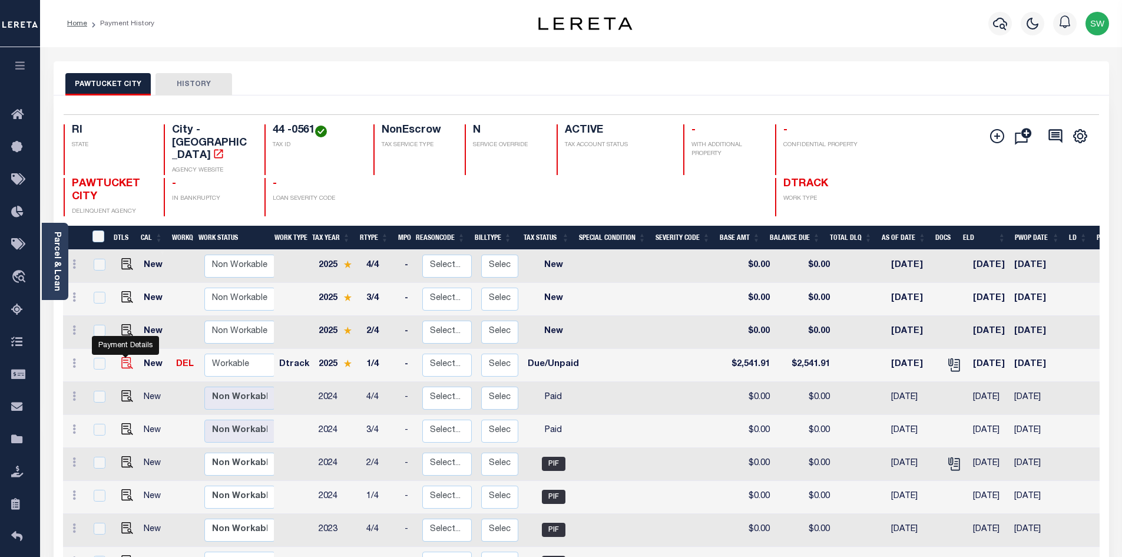
click at [124, 357] on img "" at bounding box center [127, 363] width 12 height 12
checkbox input "true"
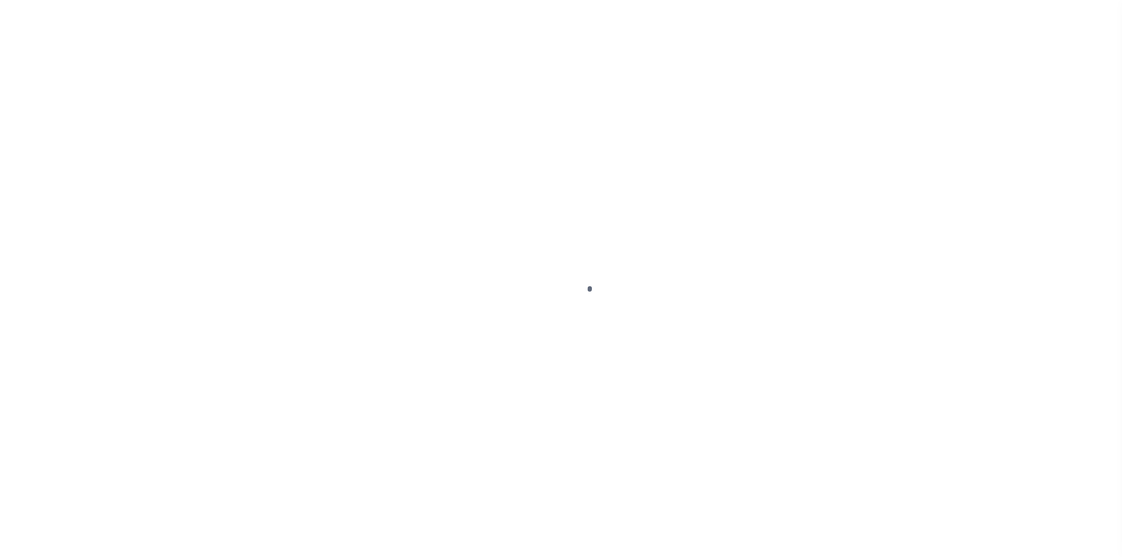
select select "DUE"
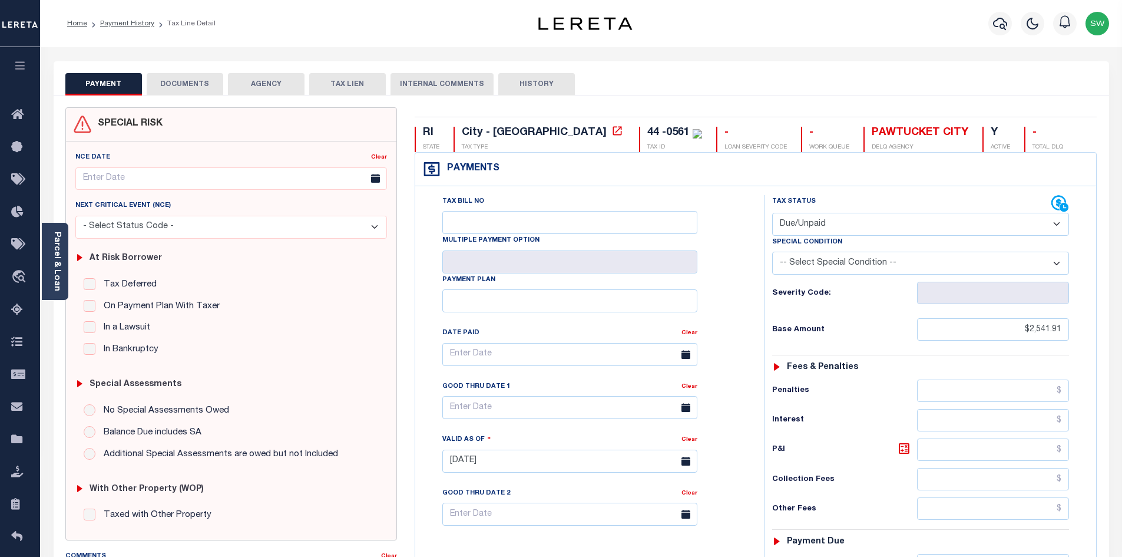
click at [202, 92] on button "DOCUMENTS" at bounding box center [185, 84] width 77 height 22
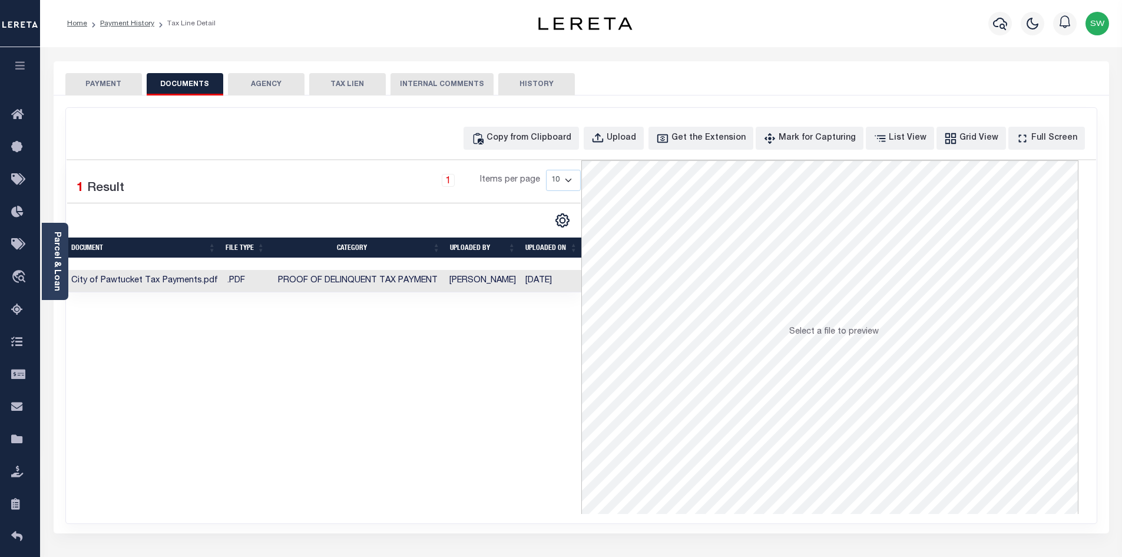
click at [320, 286] on td "Proof of Delinquent Tax Payment" at bounding box center [358, 281] width 174 height 23
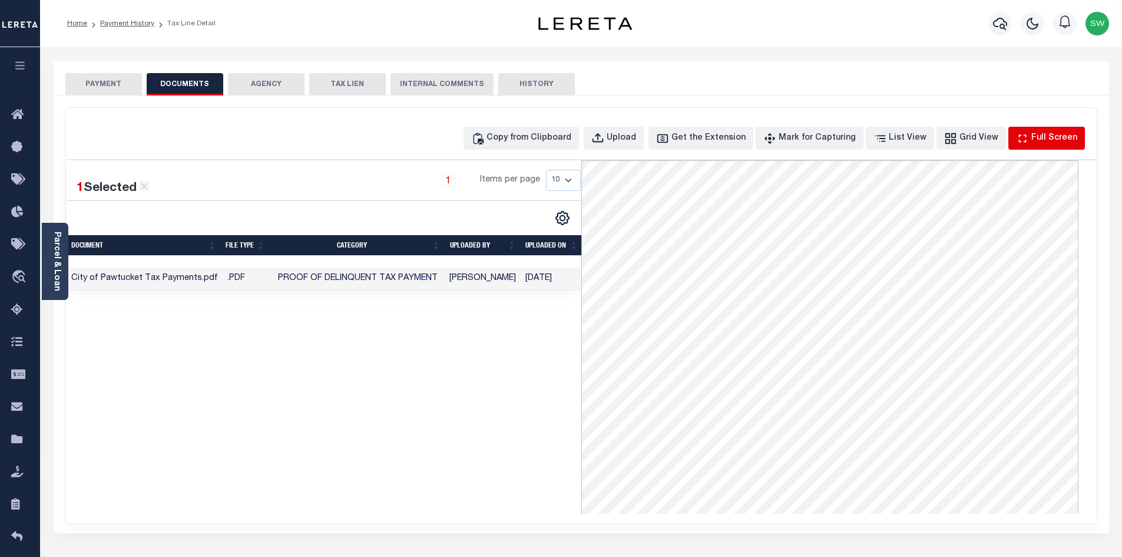
click at [1045, 134] on div "Full Screen" at bounding box center [1054, 138] width 46 height 13
